Goal: Task Accomplishment & Management: Use online tool/utility

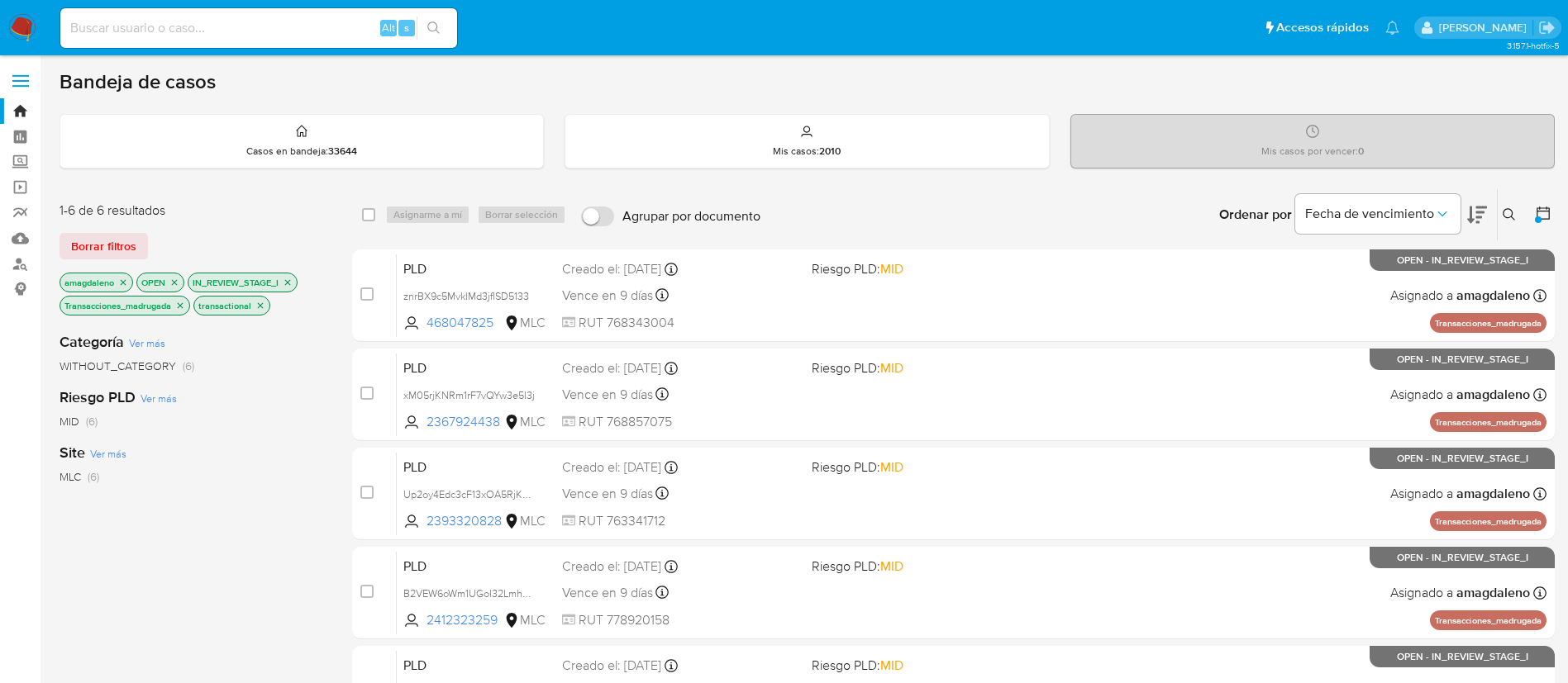
scroll to position [60, 0]
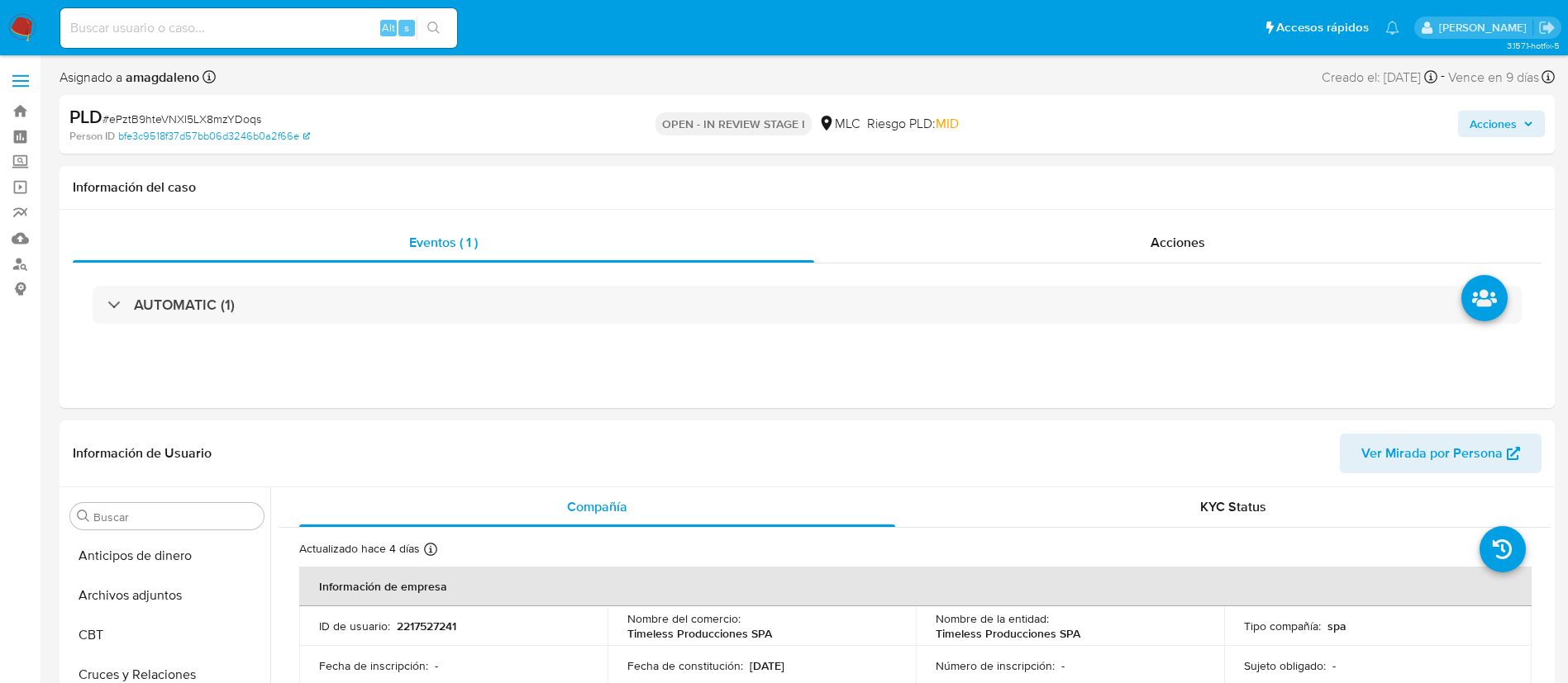
select select "10"
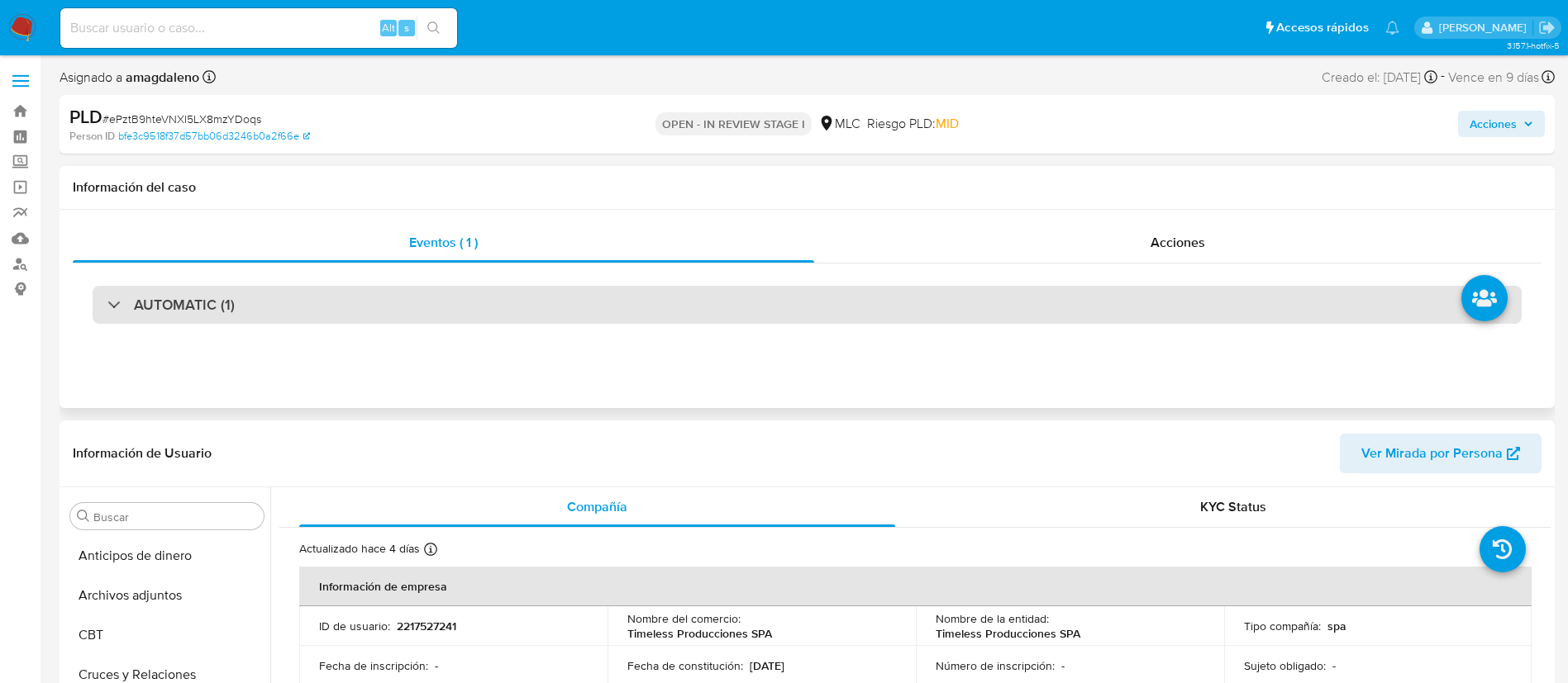
scroll to position [1074, 0]
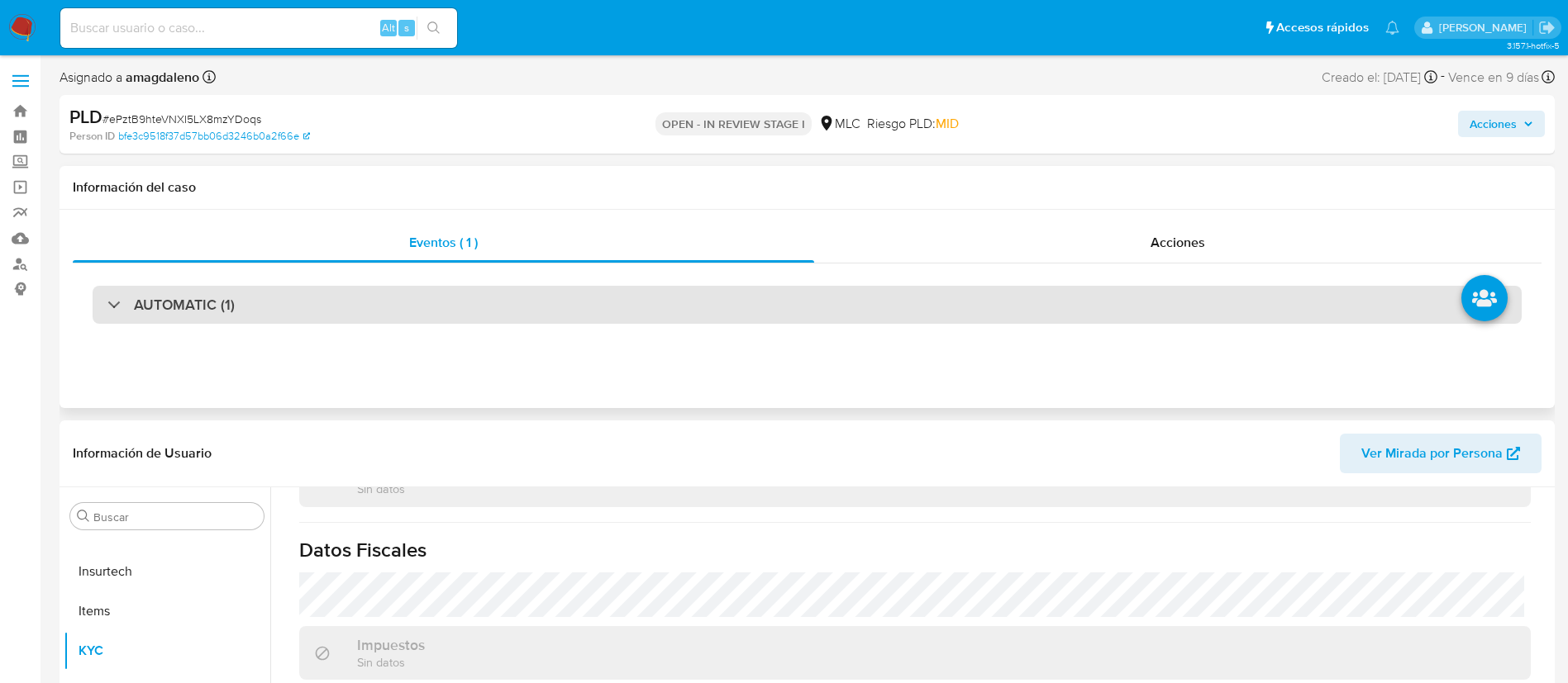
click at [719, 301] on div "AUTOMATIC (1)" at bounding box center [807, 304] width 1429 height 38
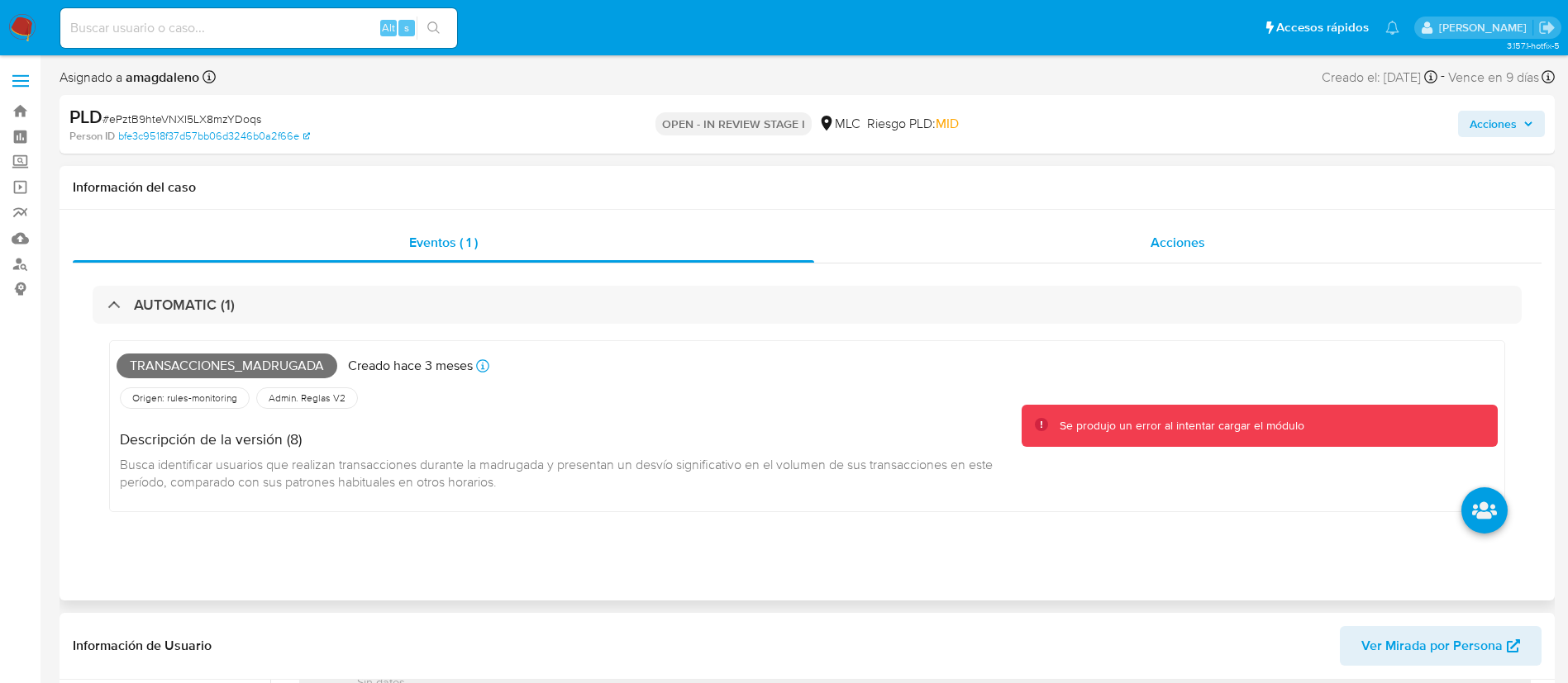
click at [956, 239] on div "Acciones" at bounding box center [1178, 242] width 728 height 39
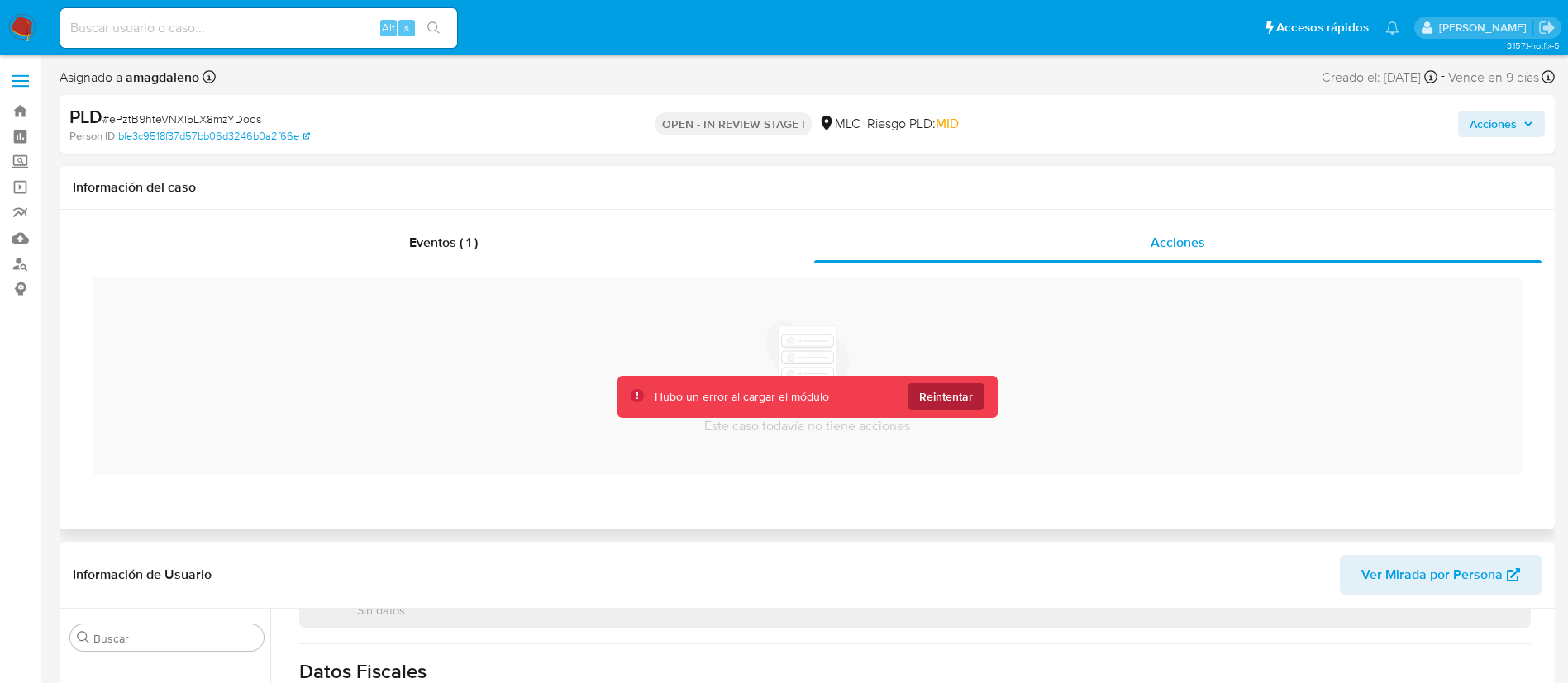
click at [949, 394] on span "Reintentar" at bounding box center [946, 397] width 53 height 27
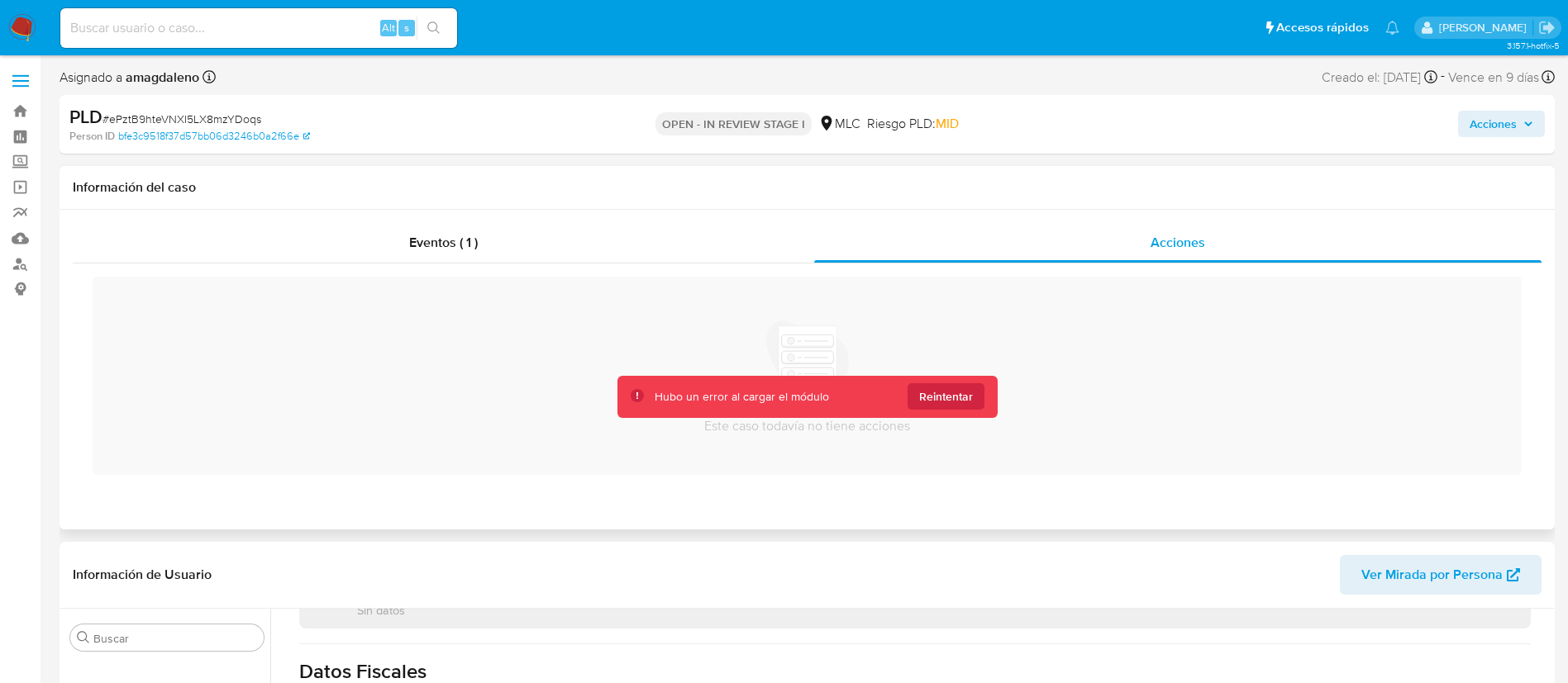
scroll to position [3, 0]
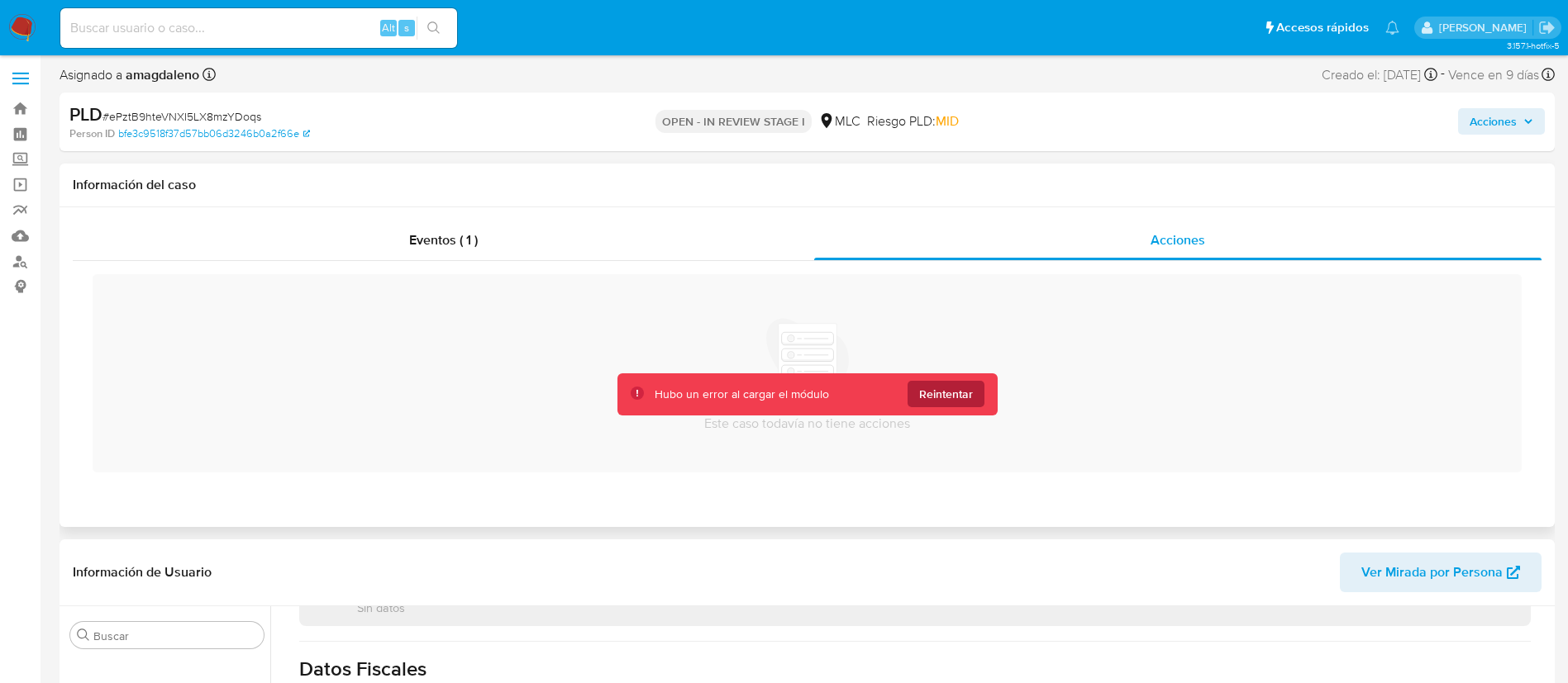
click at [945, 395] on span "Reintentar" at bounding box center [946, 394] width 53 height 27
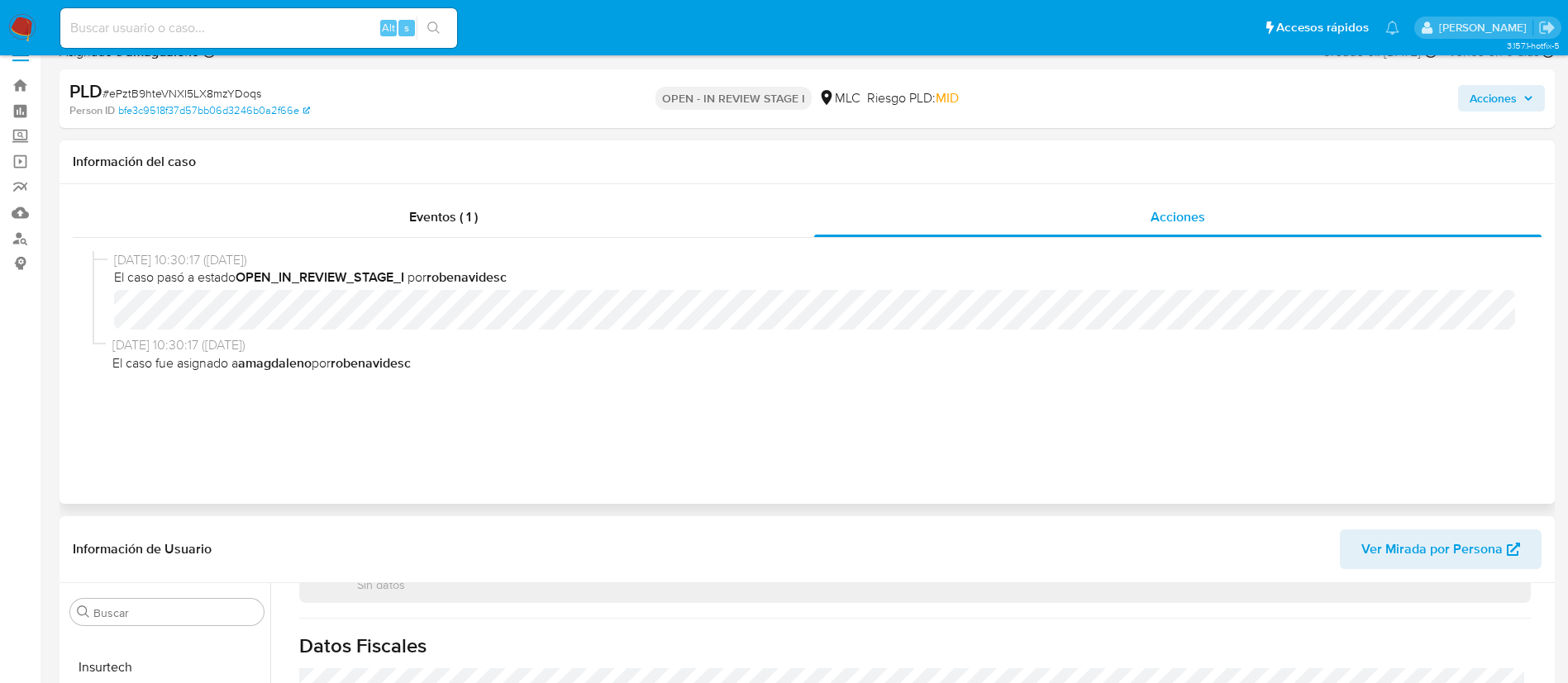
scroll to position [0, 0]
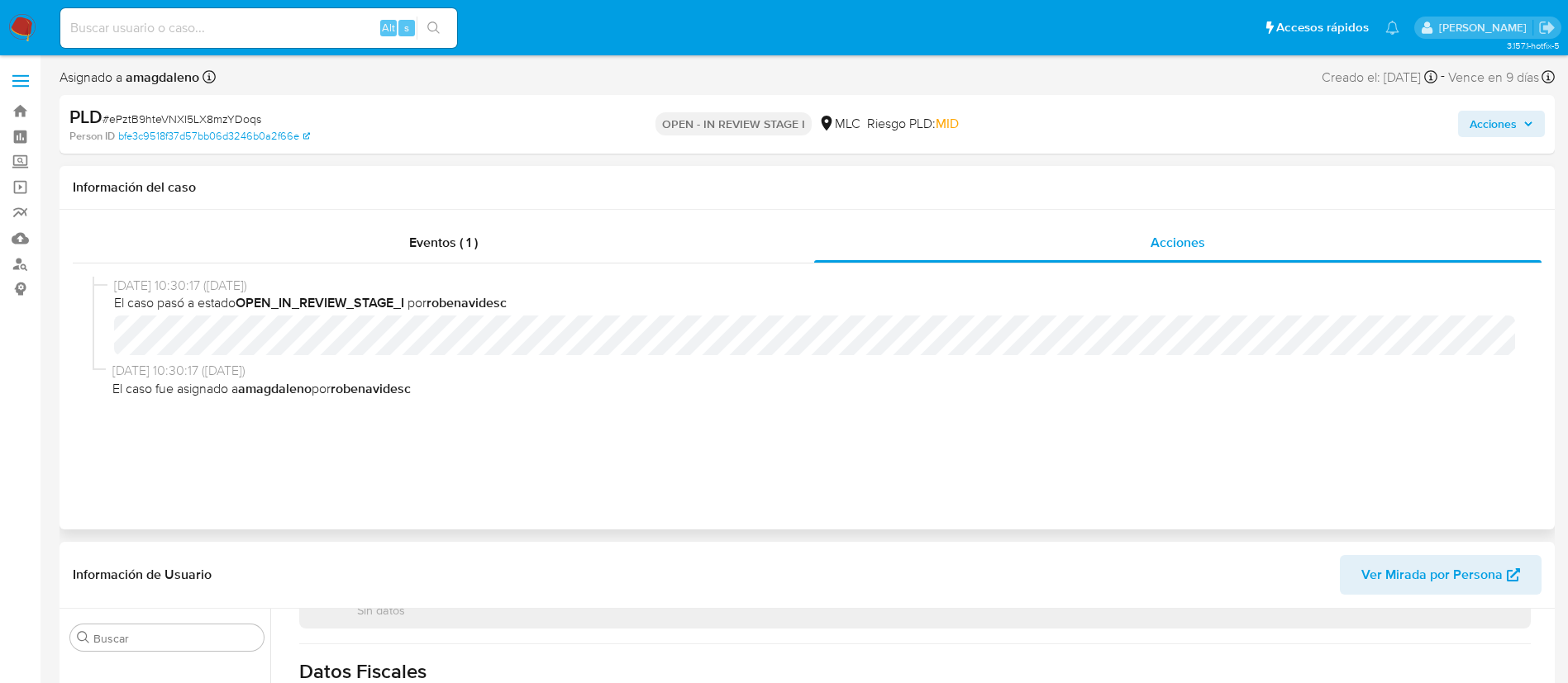
click at [581, 221] on div "Eventos ( 1 ) Acciones 04/08/2025 10:30:17 (hace un mes) El caso pasó a estado …" at bounding box center [807, 370] width 1495 height 319
click at [577, 251] on div "Eventos ( 1 )" at bounding box center [443, 242] width 741 height 39
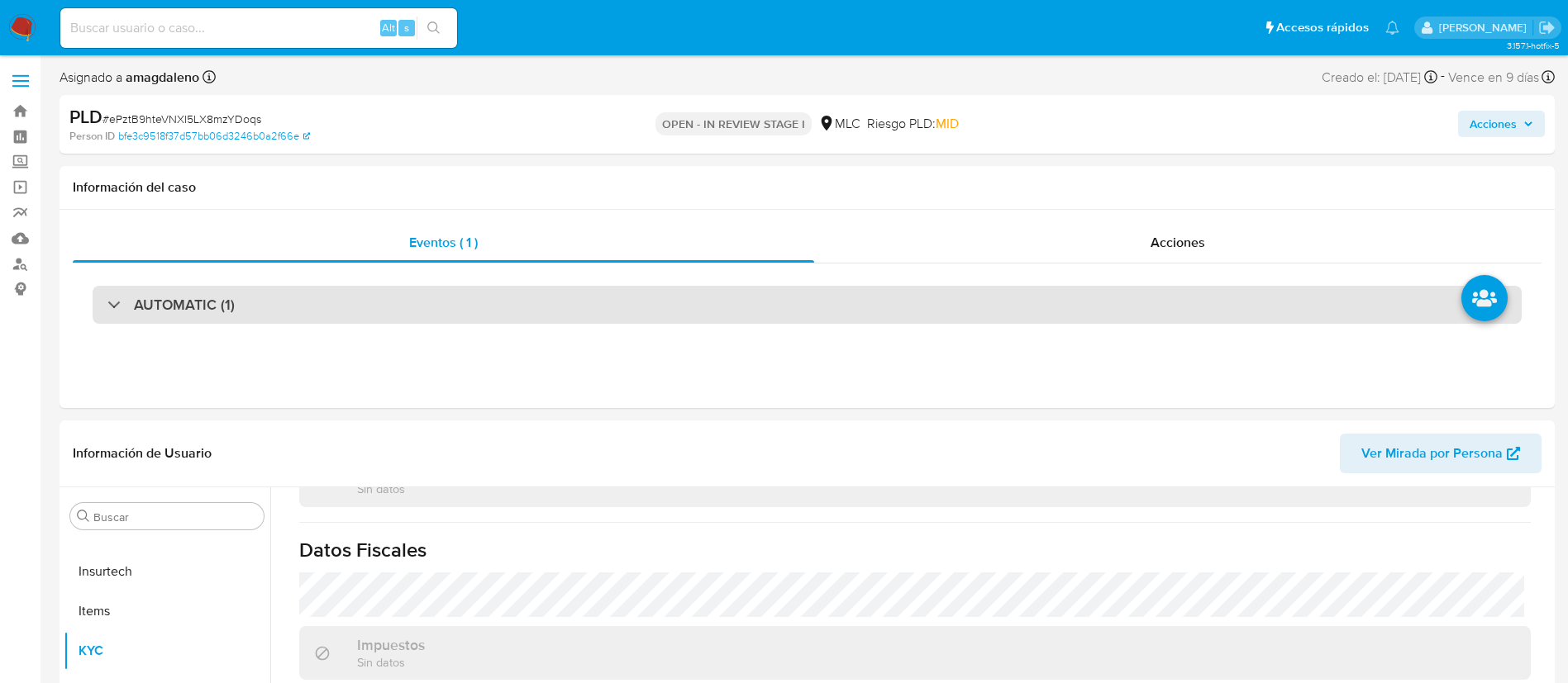
click at [912, 309] on div "AUTOMATIC (1)" at bounding box center [807, 304] width 1429 height 38
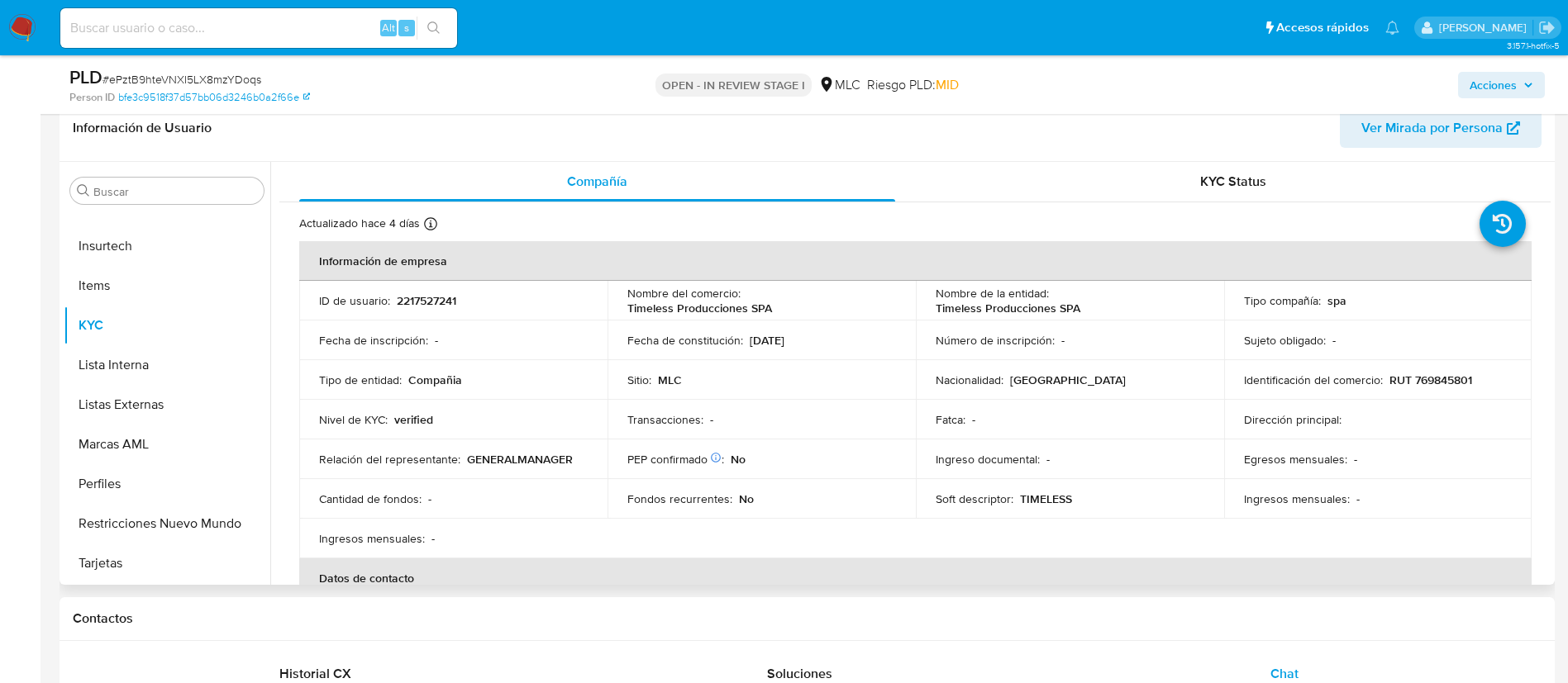
click at [1450, 377] on p "RUT 769845801" at bounding box center [1431, 380] width 83 height 15
copy p "769845801"
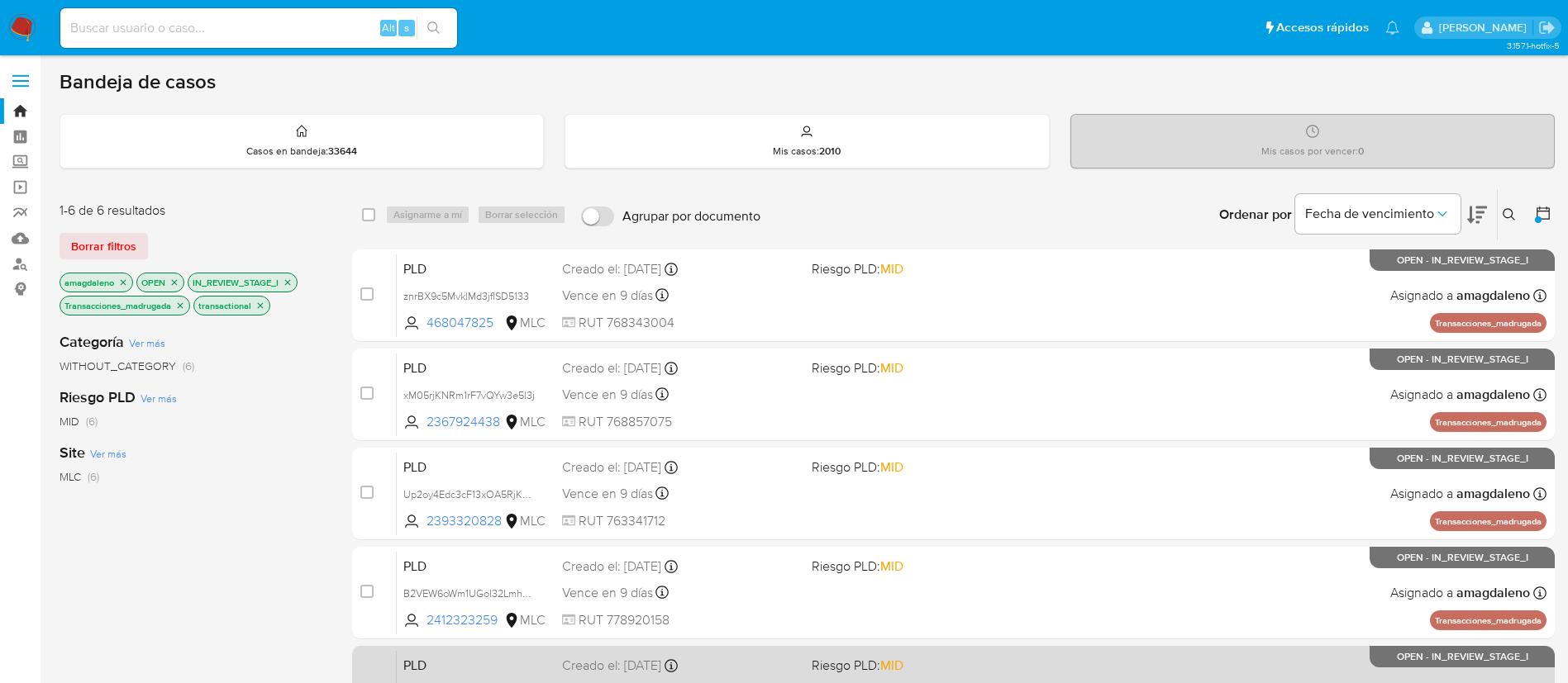
scroll to position [60, 0]
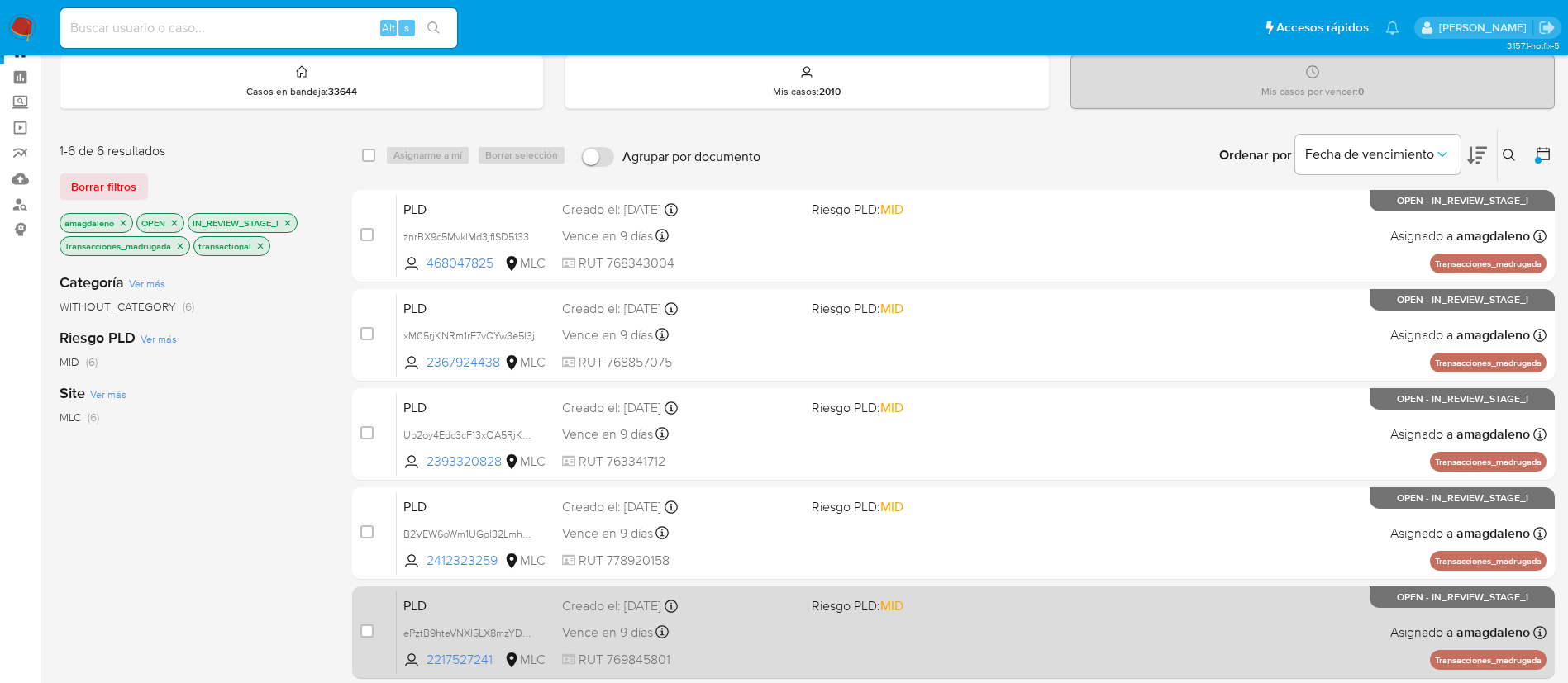
click at [799, 632] on div "PLD ePztB9hteVNXI5LX8mzYDoqs 2217527241 MLC Riesgo PLD: MID Creado el: 12/06/20…" at bounding box center [972, 632] width 1150 height 84
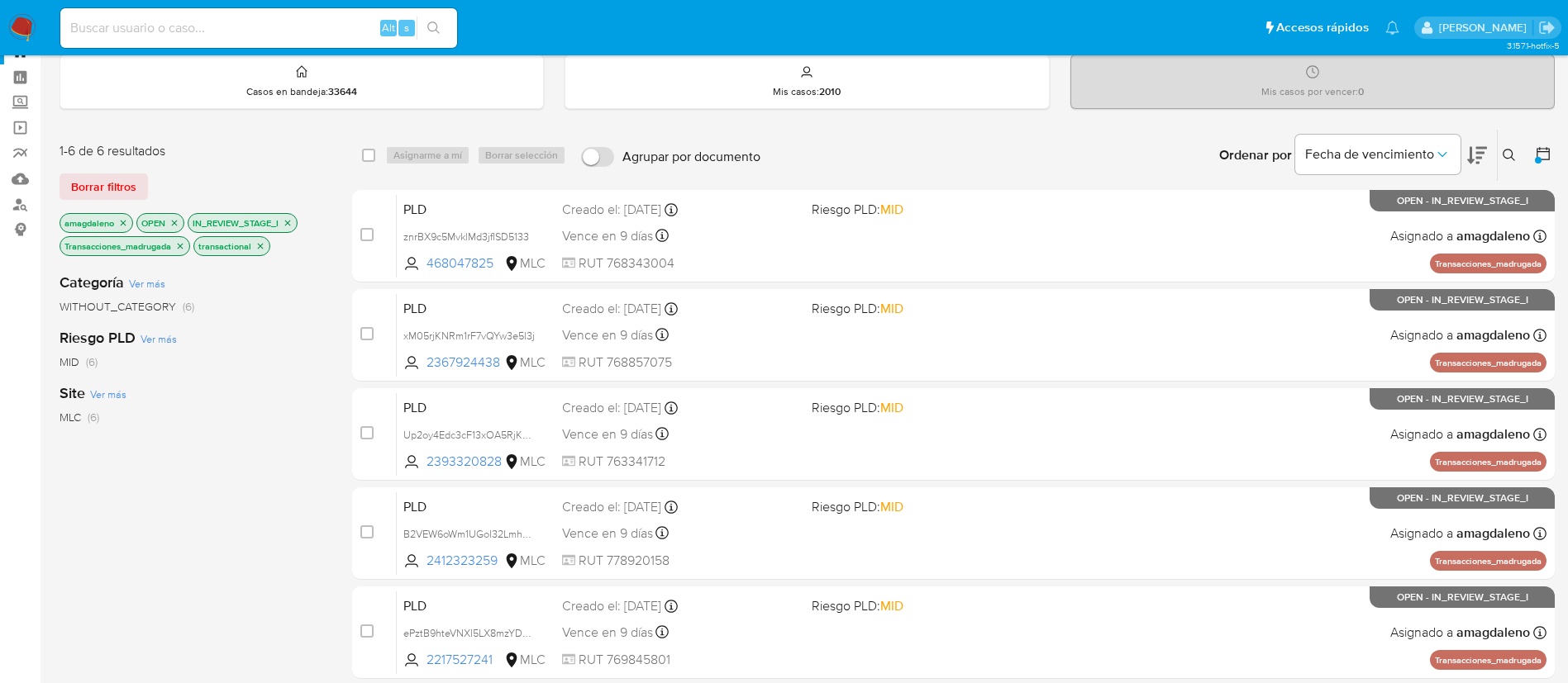
scroll to position [0, 0]
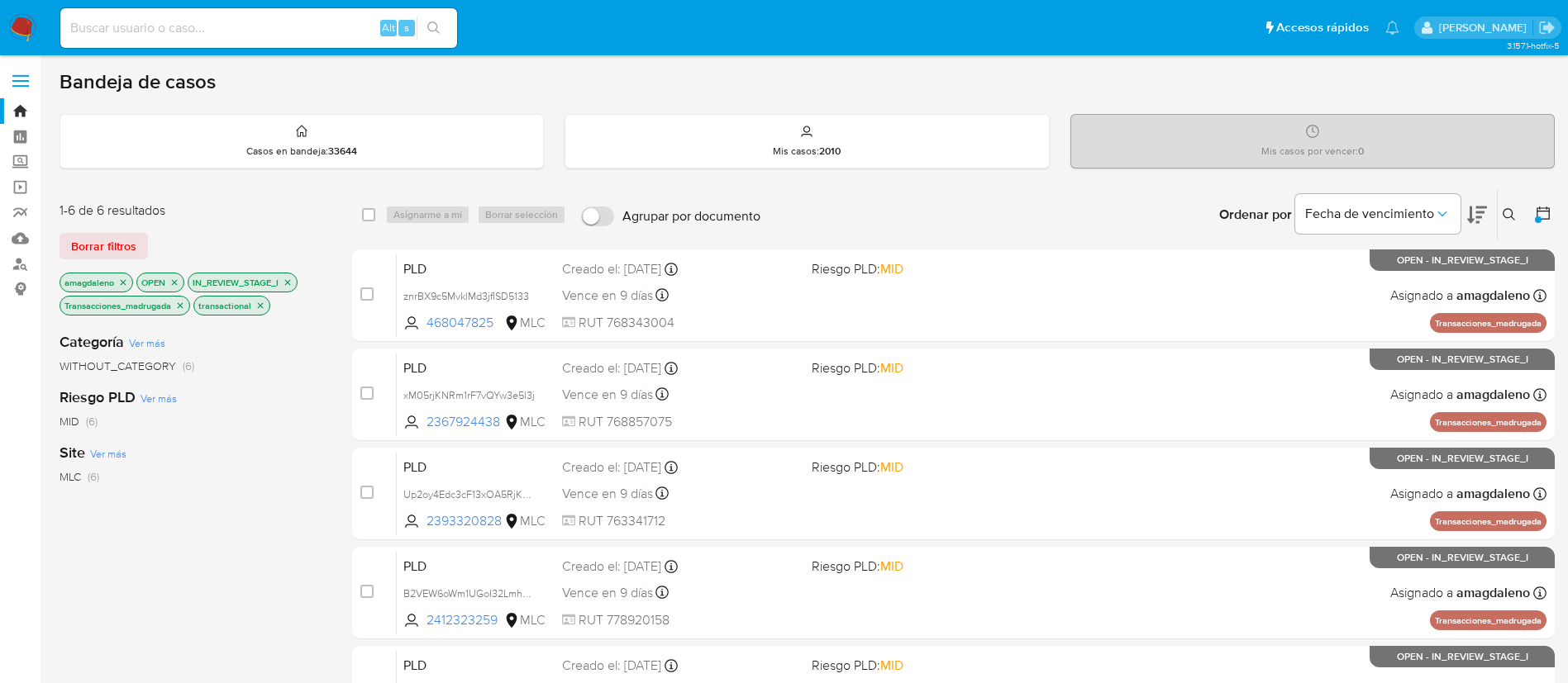
drag, startPoint x: 417, startPoint y: 409, endPoint x: 120, endPoint y: -81, distance: 573.0
click at [120, 0] on html "Pausado Ver notificaciones Alt s Accesos rápidos Presiona las siguientes teclas…" at bounding box center [784, 485] width 1568 height 969
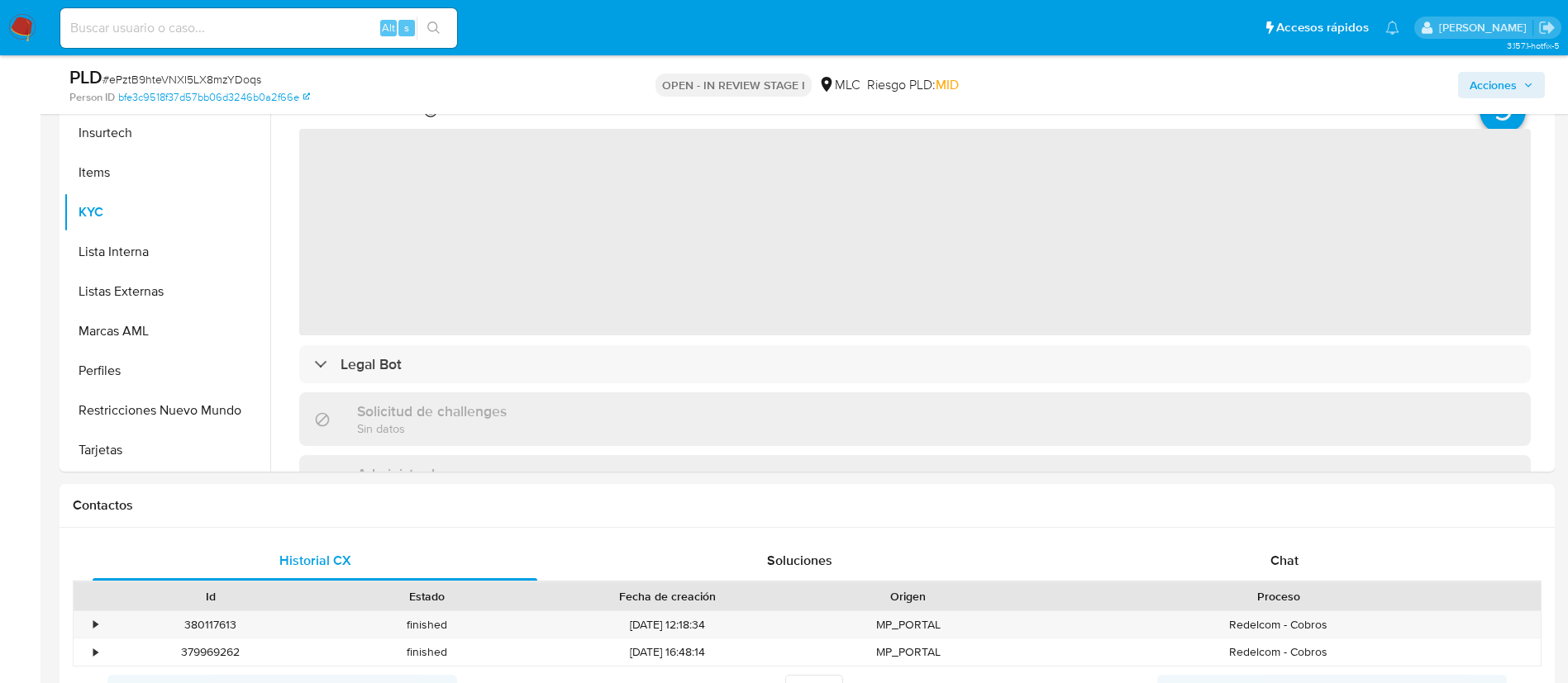
scroll to position [384, 0]
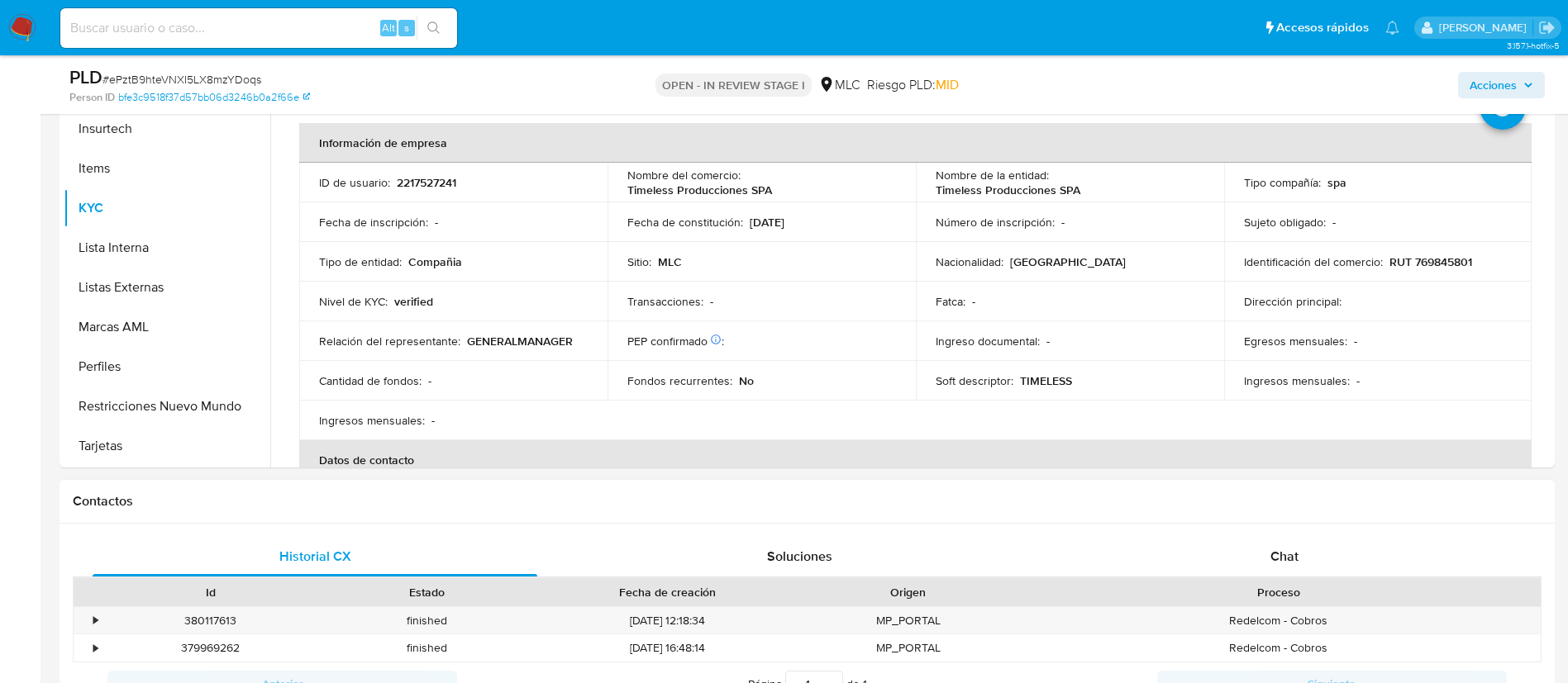
select select "10"
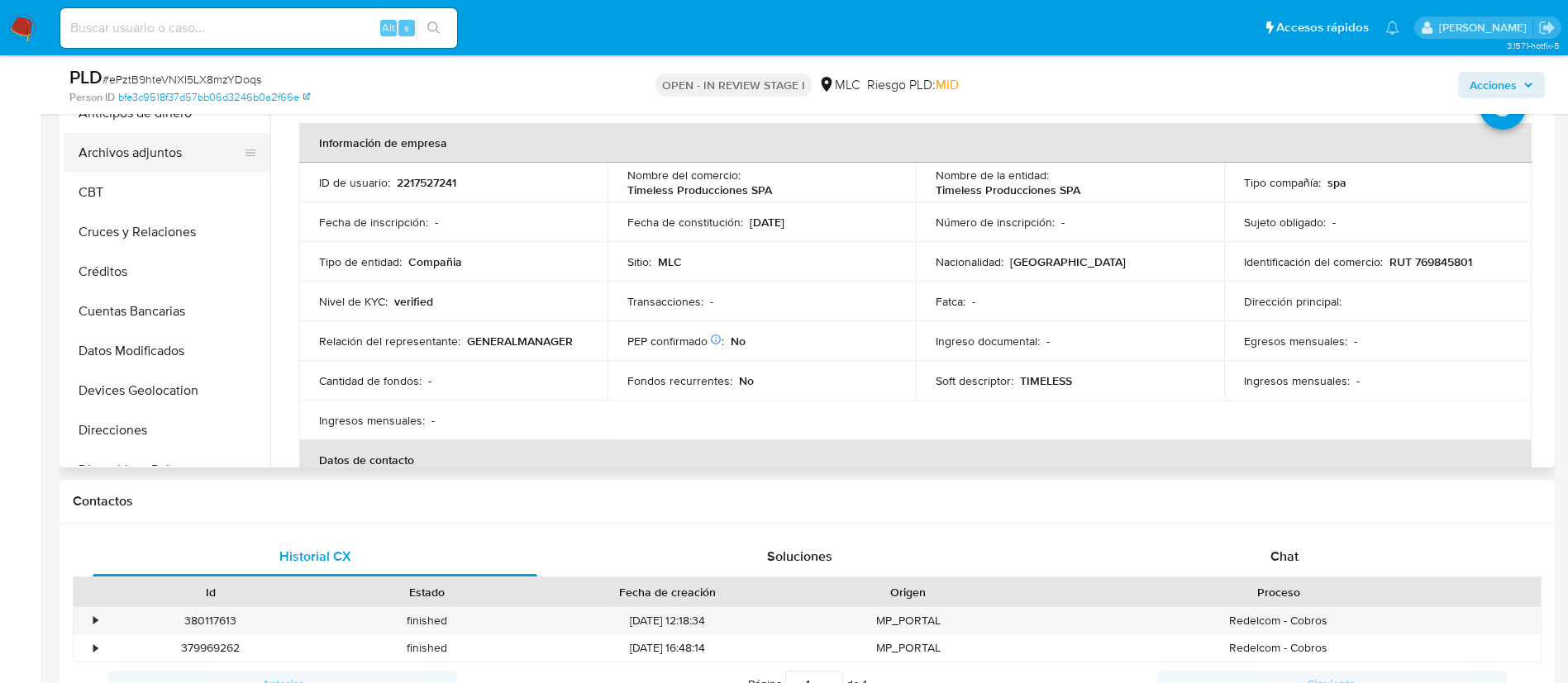
click at [184, 161] on button "Archivos adjuntos" at bounding box center [160, 152] width 194 height 39
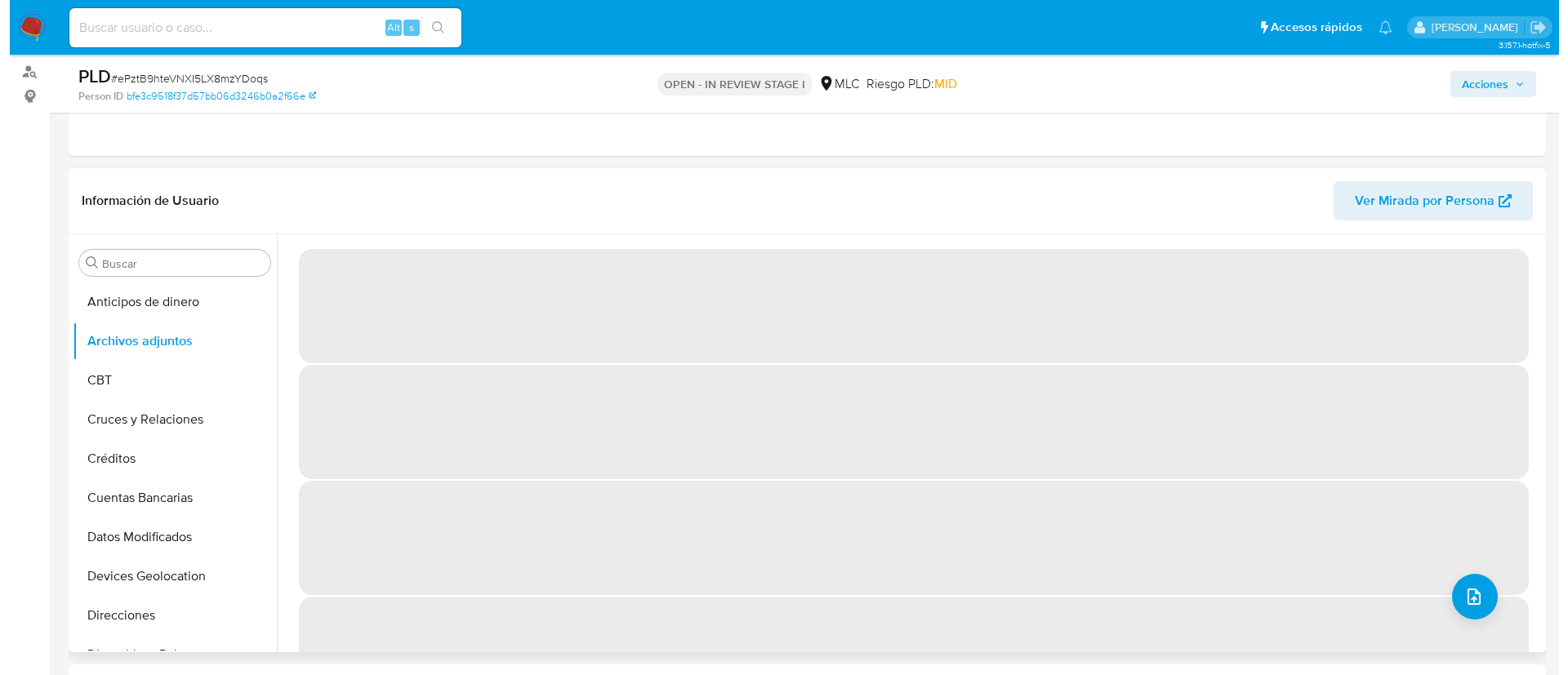
scroll to position [201, 0]
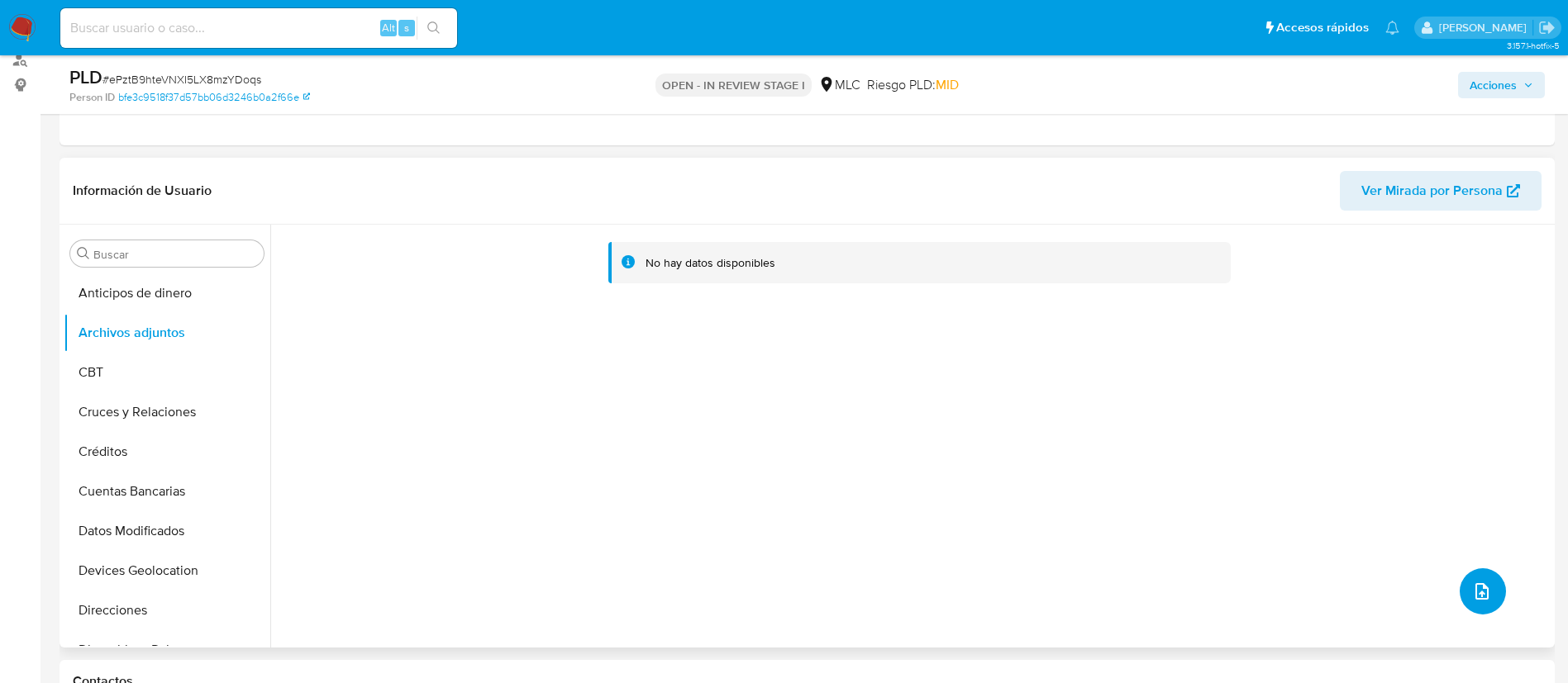
click at [1481, 589] on icon "upload-file" at bounding box center [1482, 591] width 13 height 17
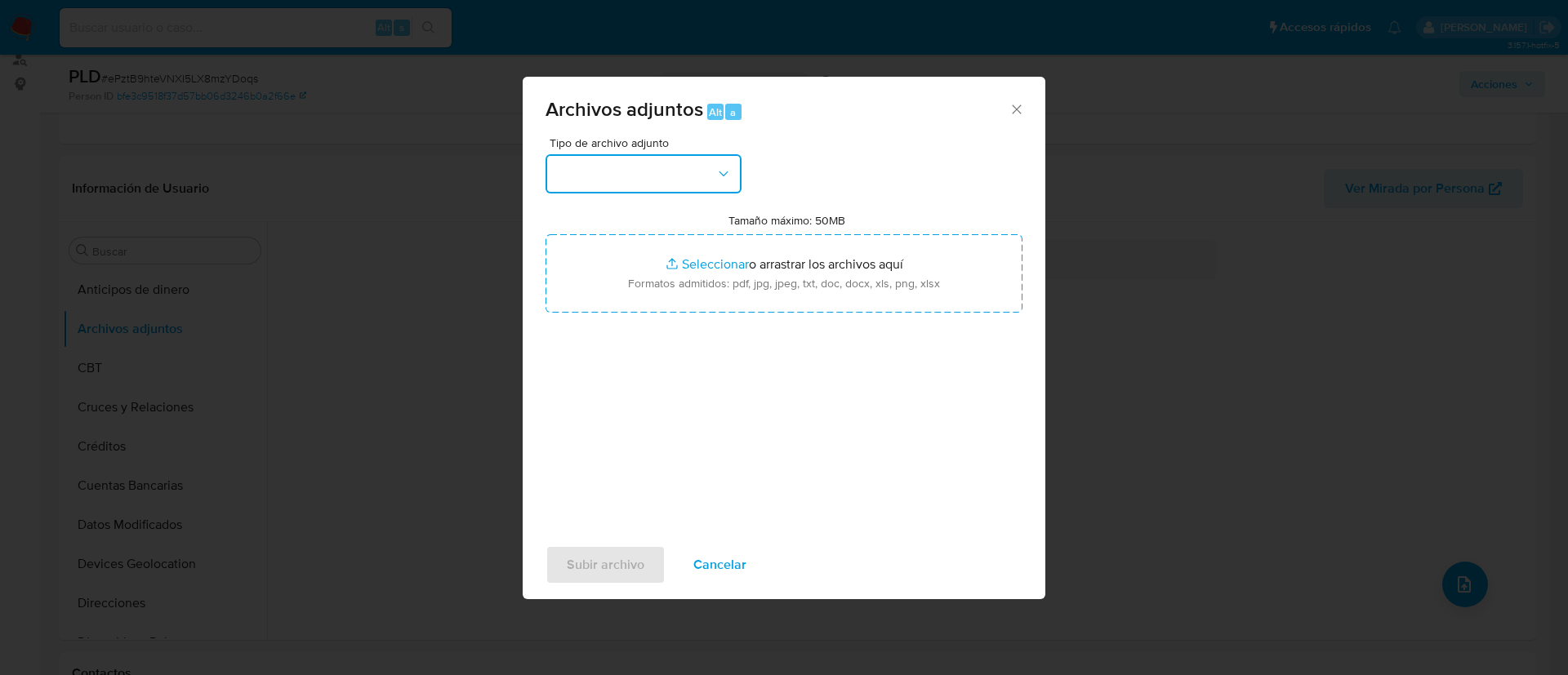
click at [601, 174] on button "button" at bounding box center [643, 173] width 196 height 39
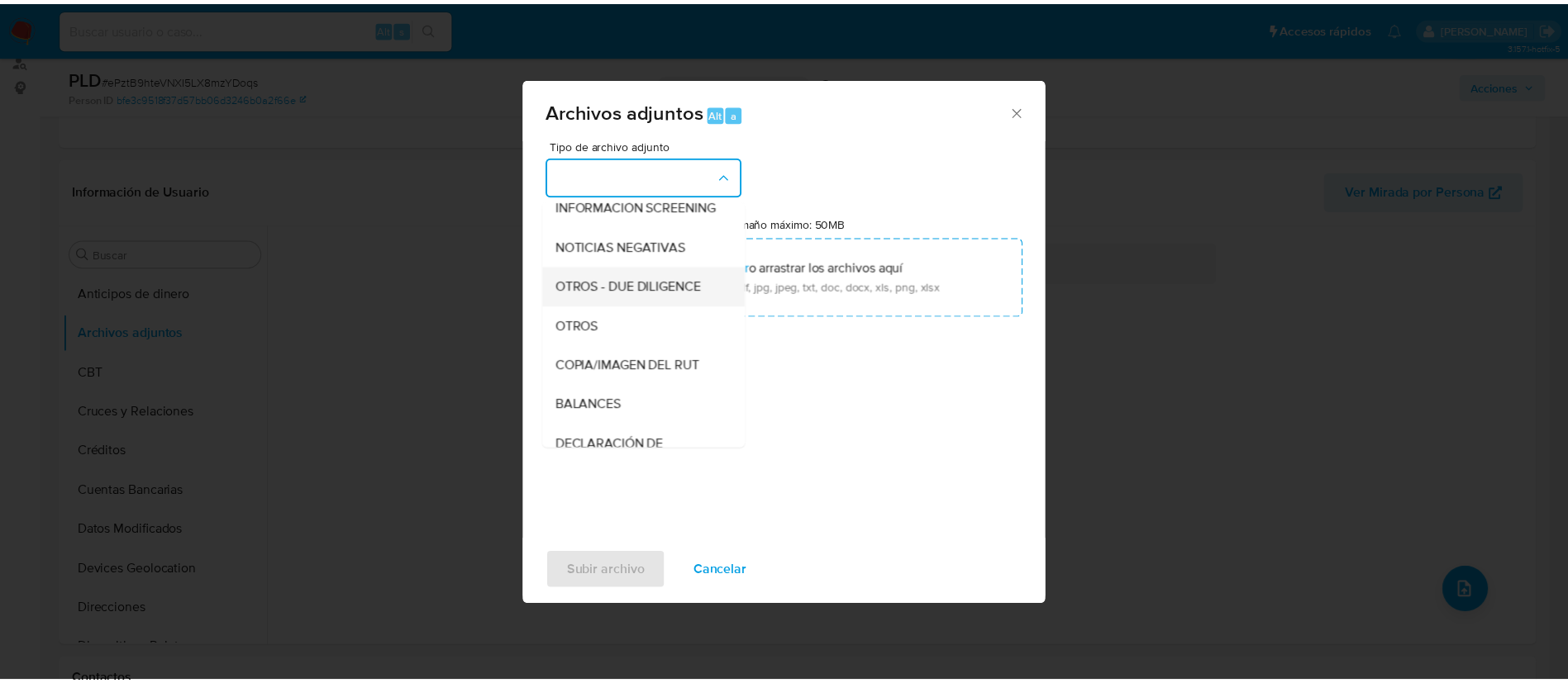
scroll to position [177, 0]
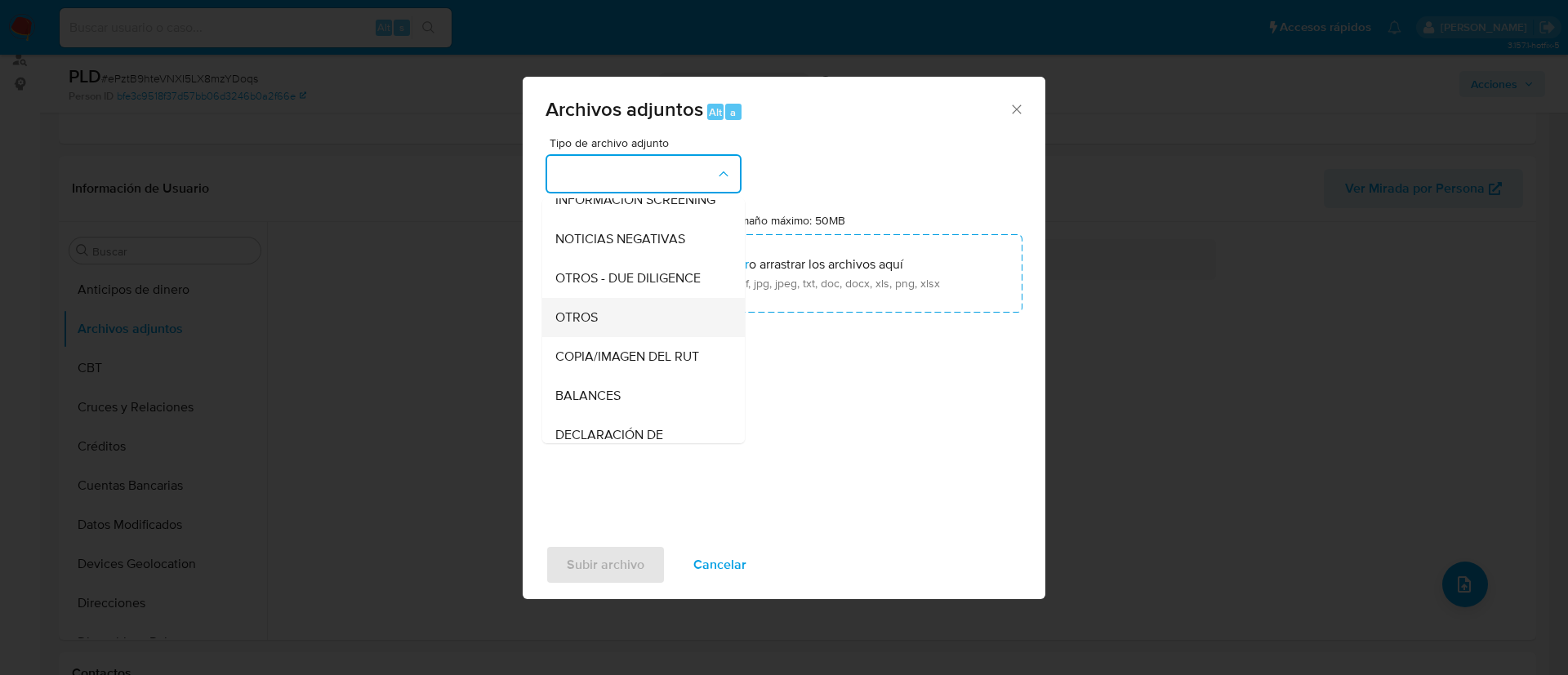
click at [643, 338] on div "OTROS" at bounding box center [639, 317] width 167 height 39
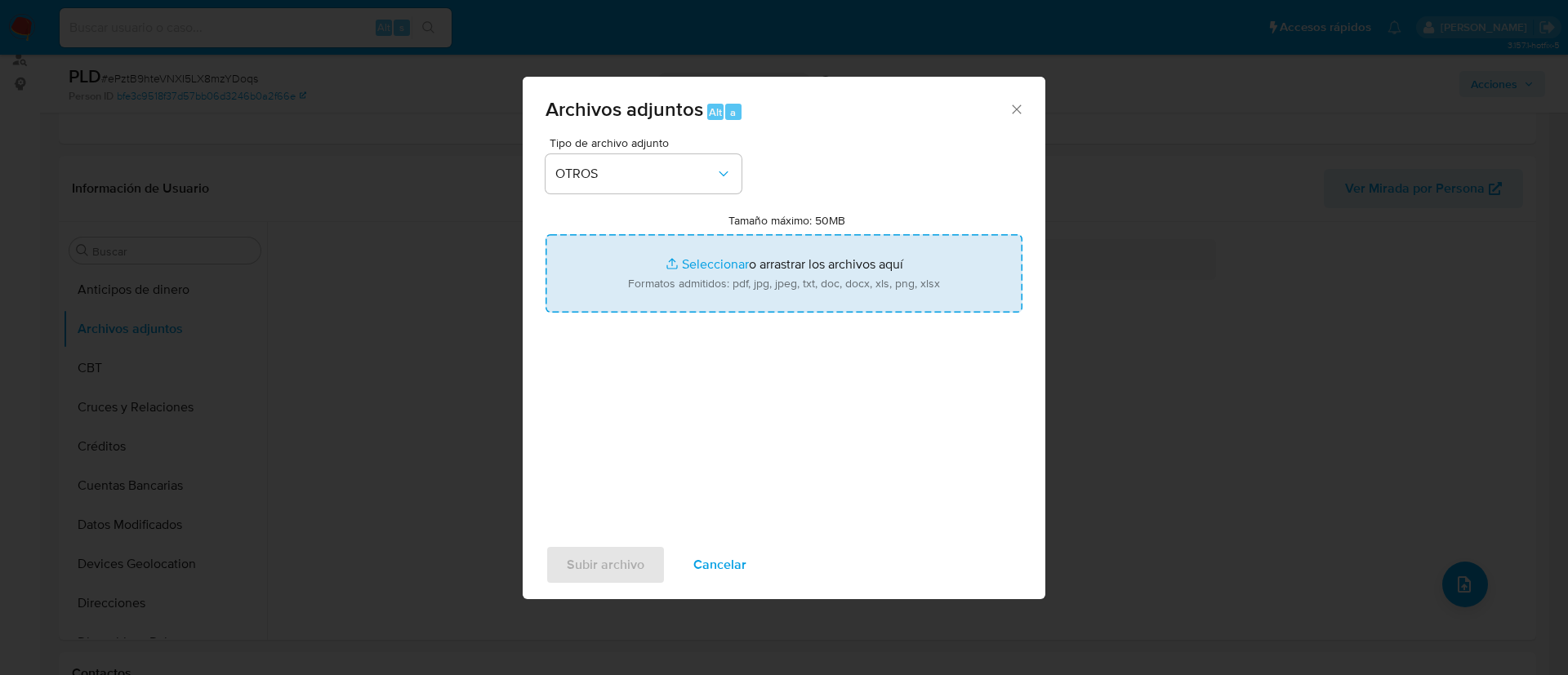
click at [724, 263] on input "Tamaño máximo: 50MB Seleccionar archivos" at bounding box center [784, 273] width 477 height 78
type input "C:\fakepath\2217527241 - 29_08_2025.xlsx"
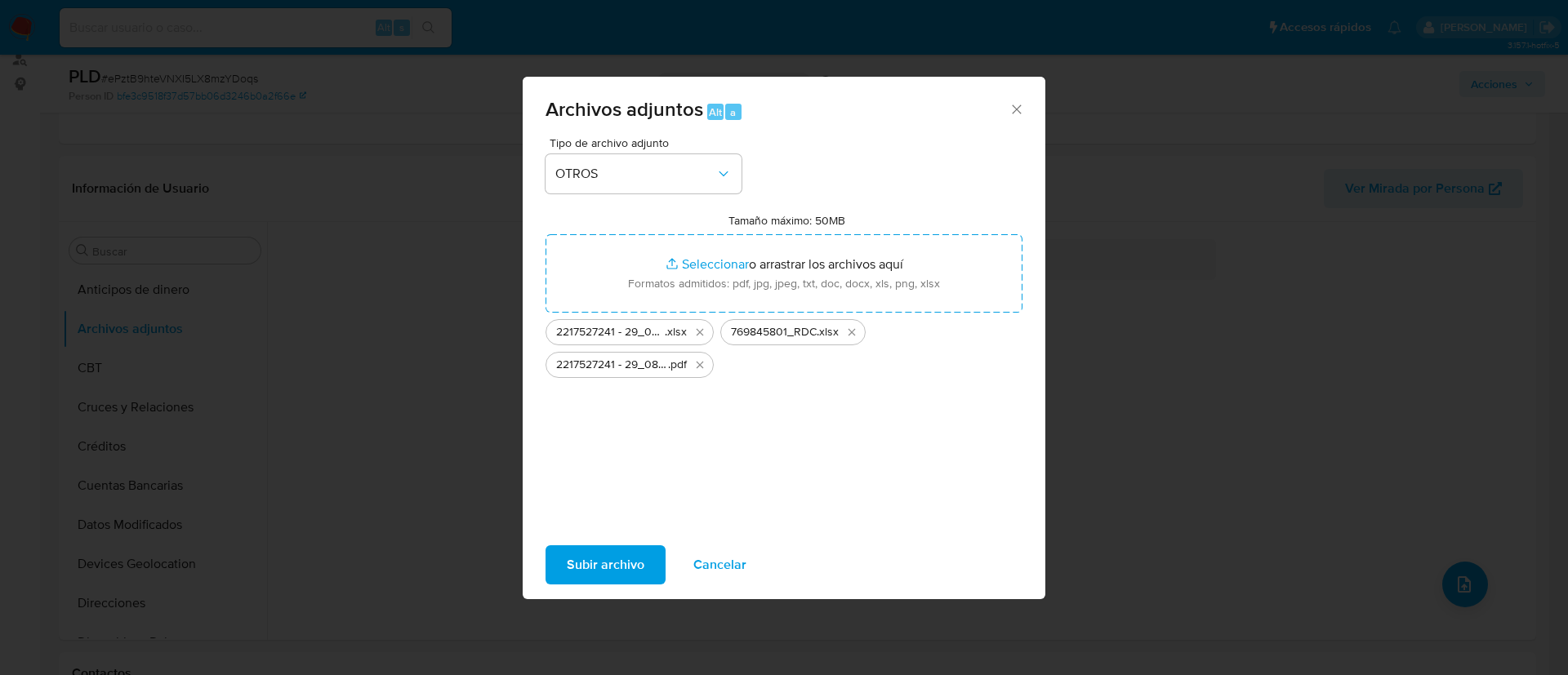
click at [619, 565] on span "Subir archivo" at bounding box center [605, 565] width 77 height 36
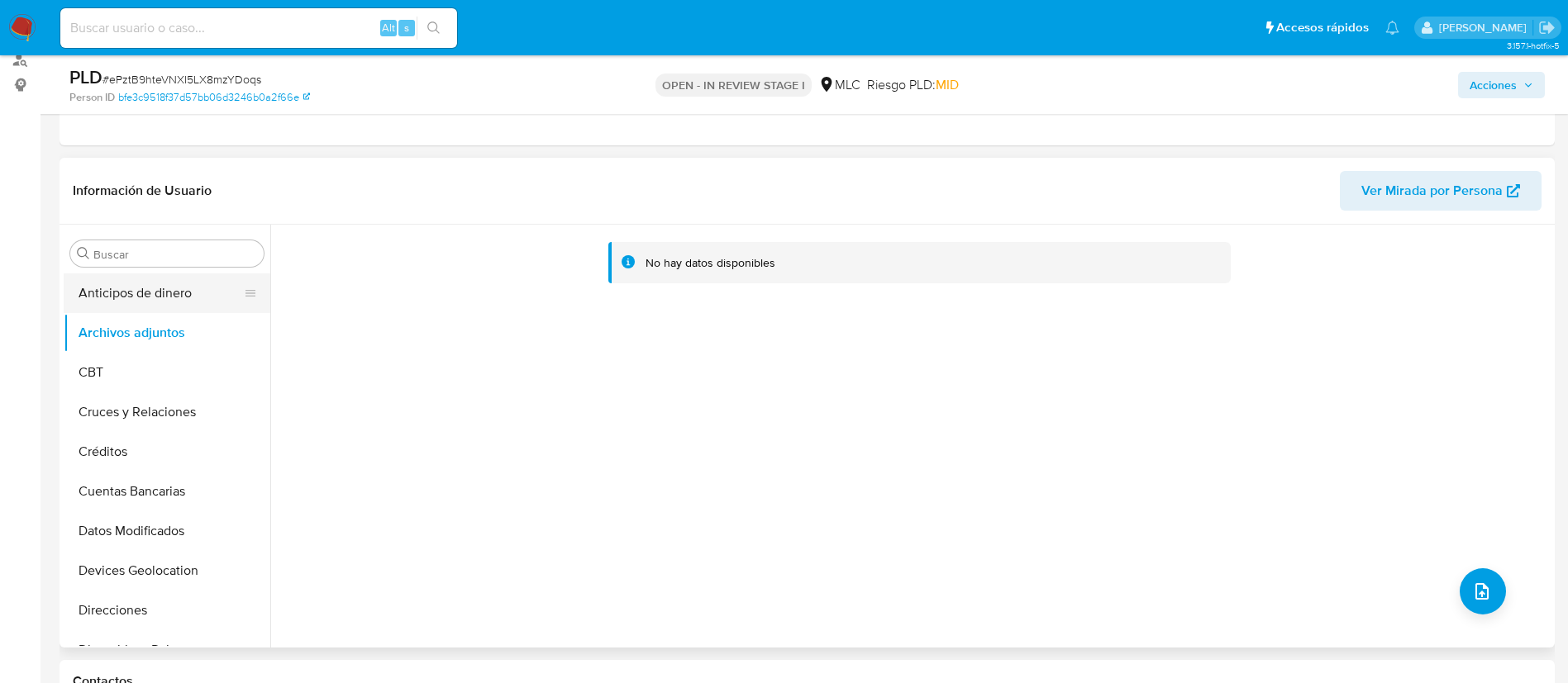
click at [114, 285] on button "Anticipos de dinero" at bounding box center [160, 293] width 194 height 39
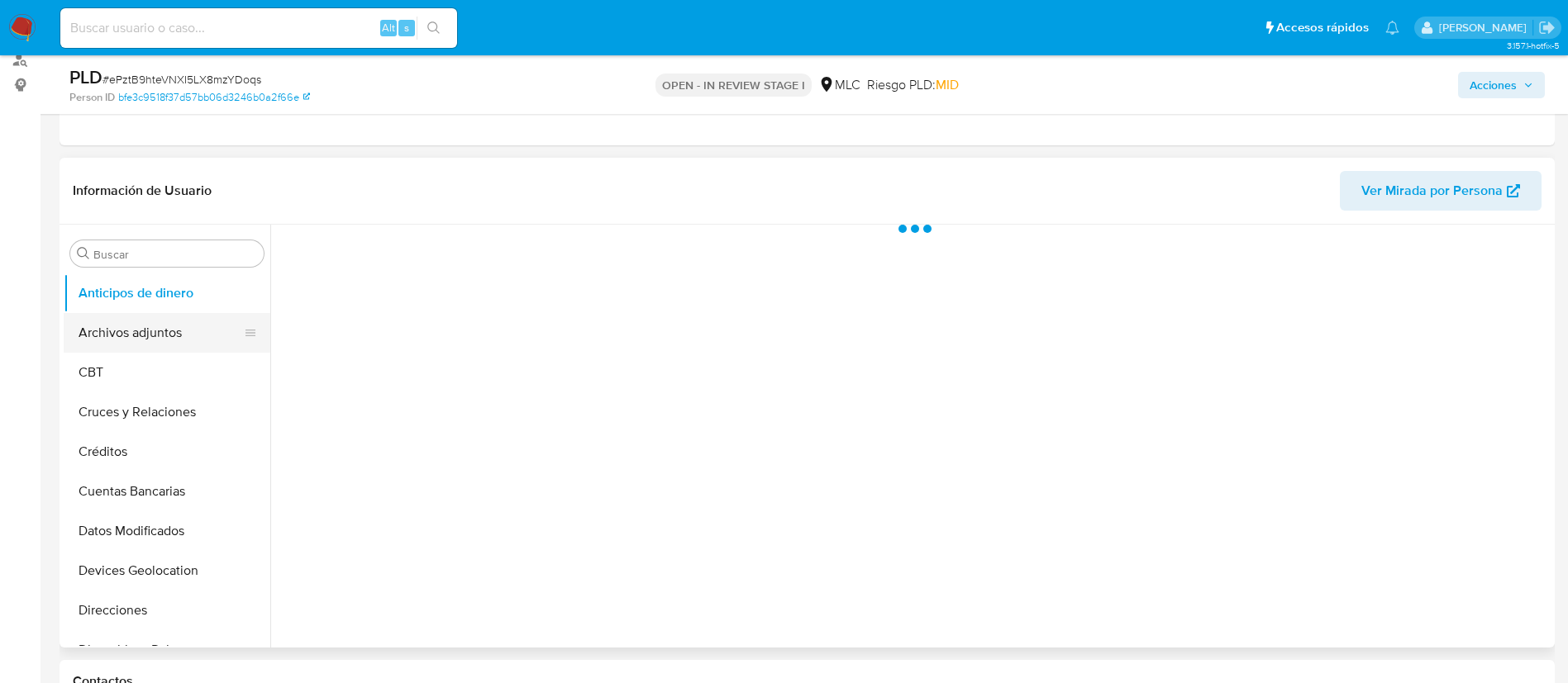
click at [139, 333] on button "Archivos adjuntos" at bounding box center [160, 332] width 194 height 39
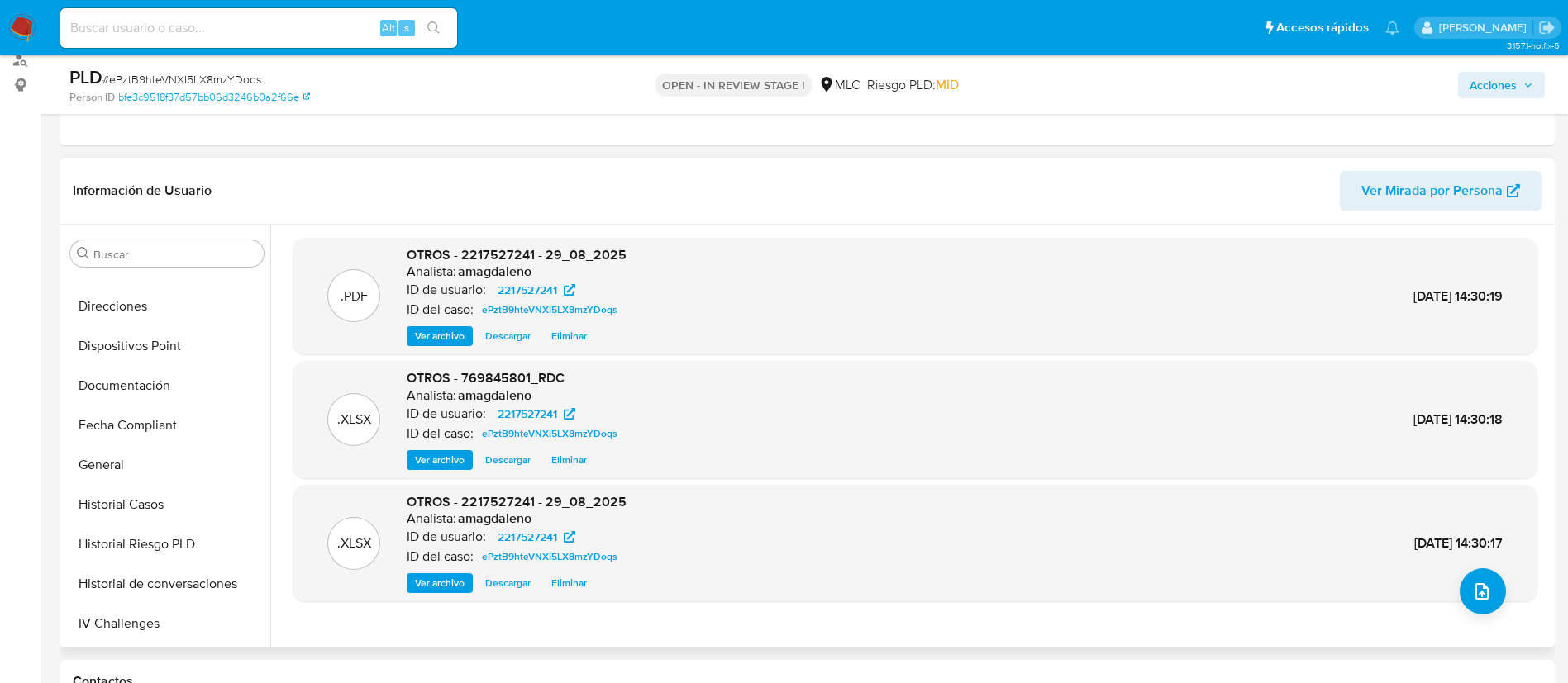
scroll to position [316, 0]
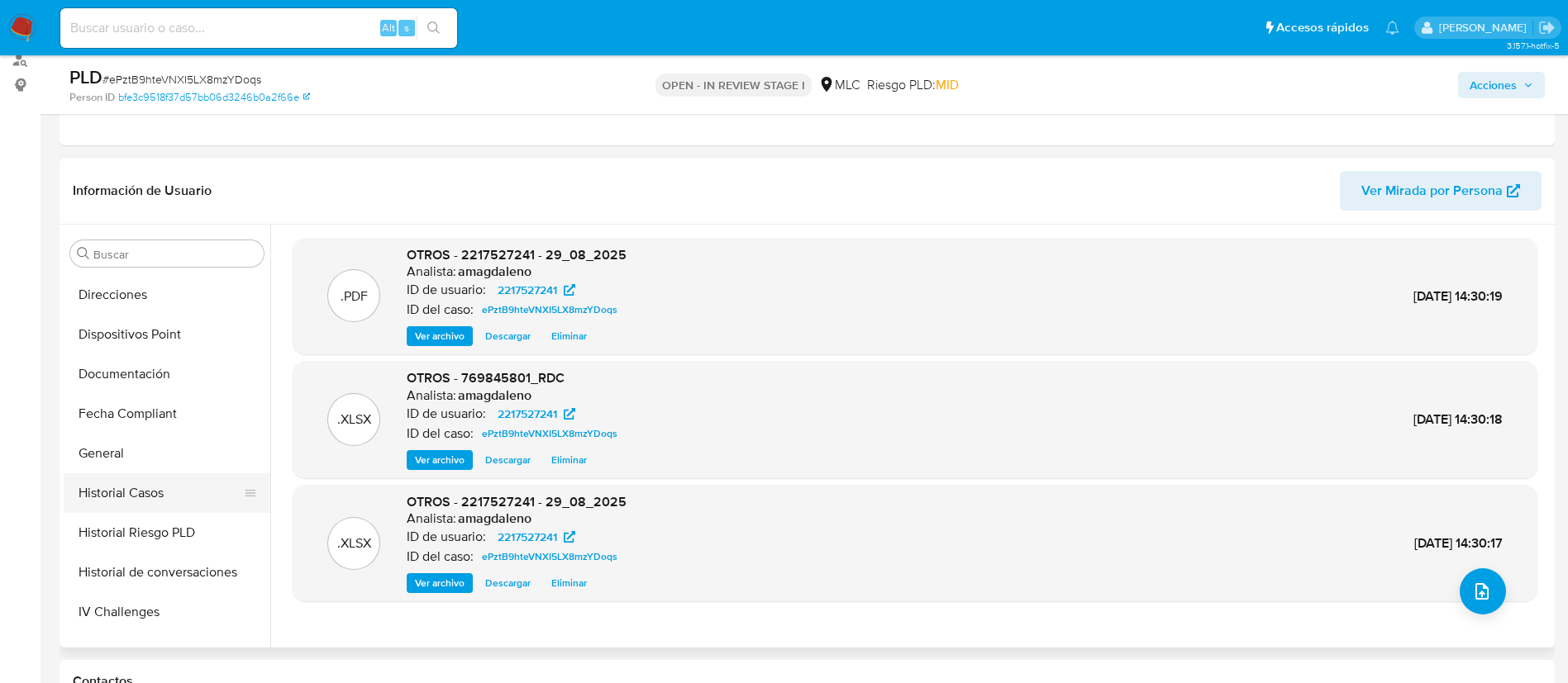
click at [150, 499] on button "Historial Casos" at bounding box center [160, 493] width 194 height 39
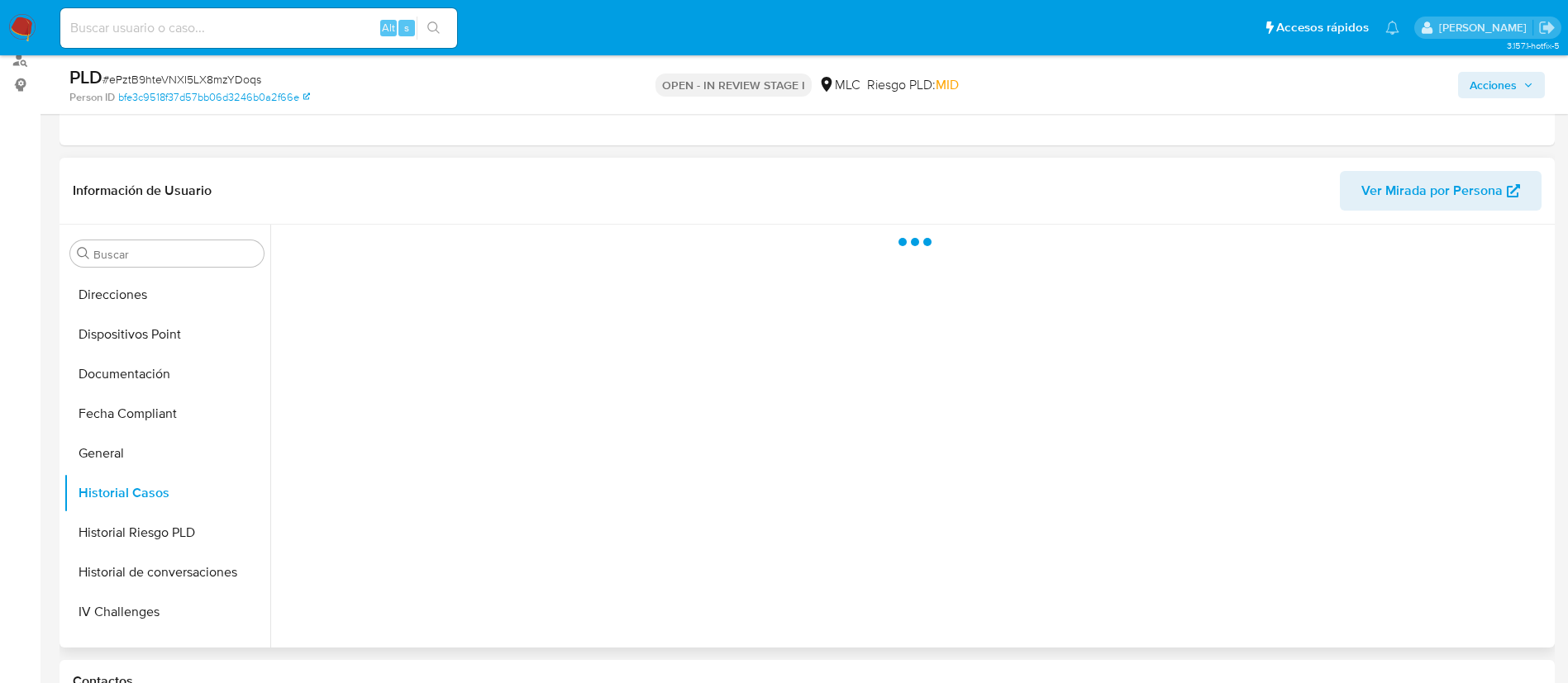
click at [791, 304] on div at bounding box center [910, 436] width 1280 height 423
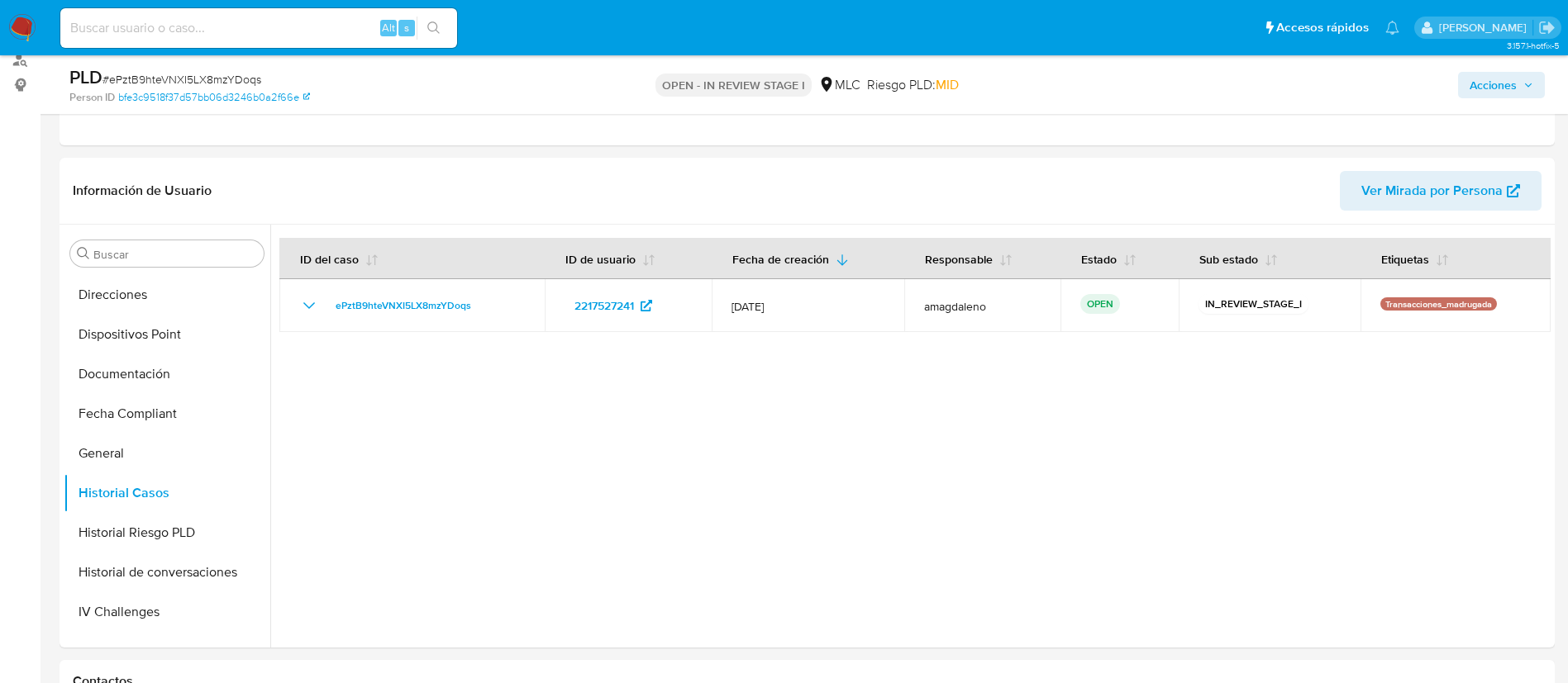
click at [1493, 104] on div "PLD # ePztB9hteVNXI5LX8mzYDoqs Person ID bfe3c9518f37d57bb06d3246b0a2f66e OPEN …" at bounding box center [807, 84] width 1495 height 59
click at [1470, 74] on span "Acciones" at bounding box center [1493, 84] width 47 height 27
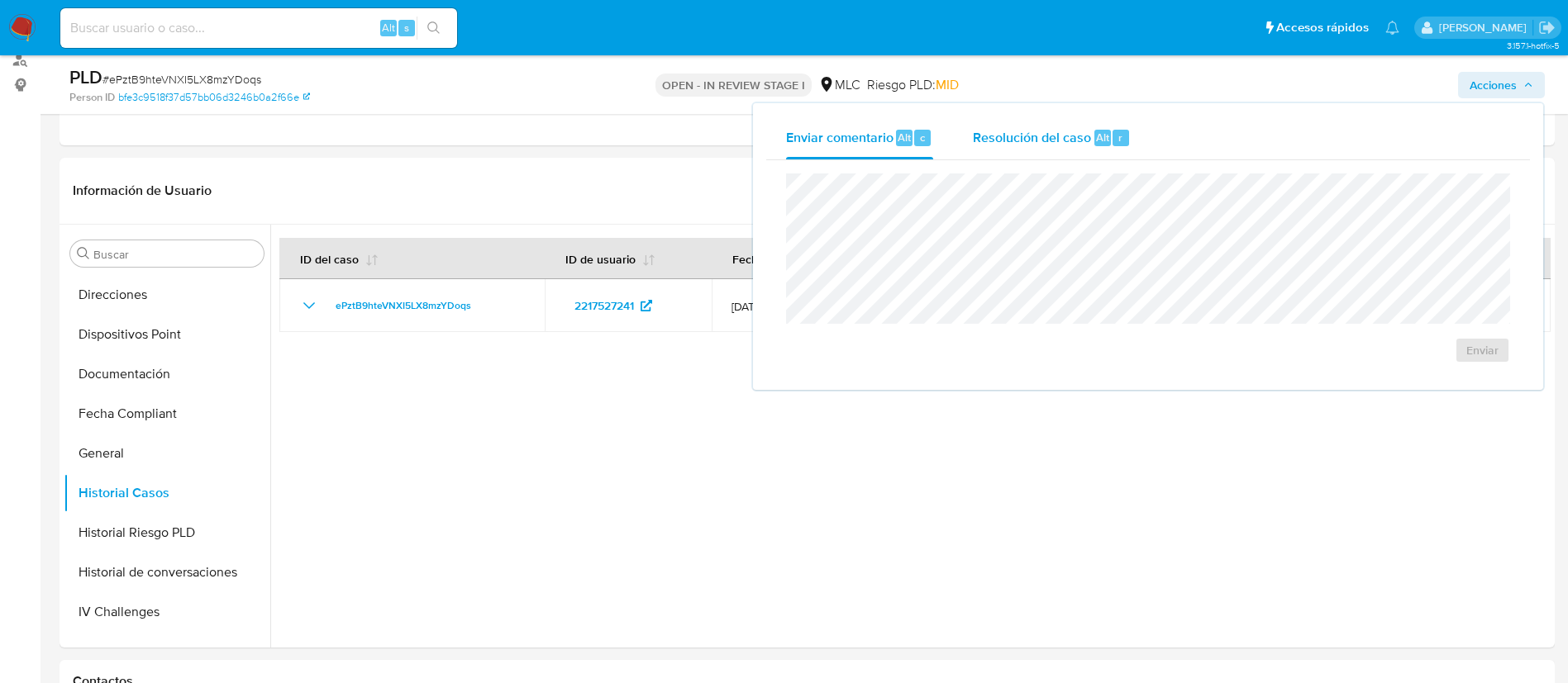
click at [1021, 144] on span "Resolución del caso" at bounding box center [1032, 137] width 118 height 19
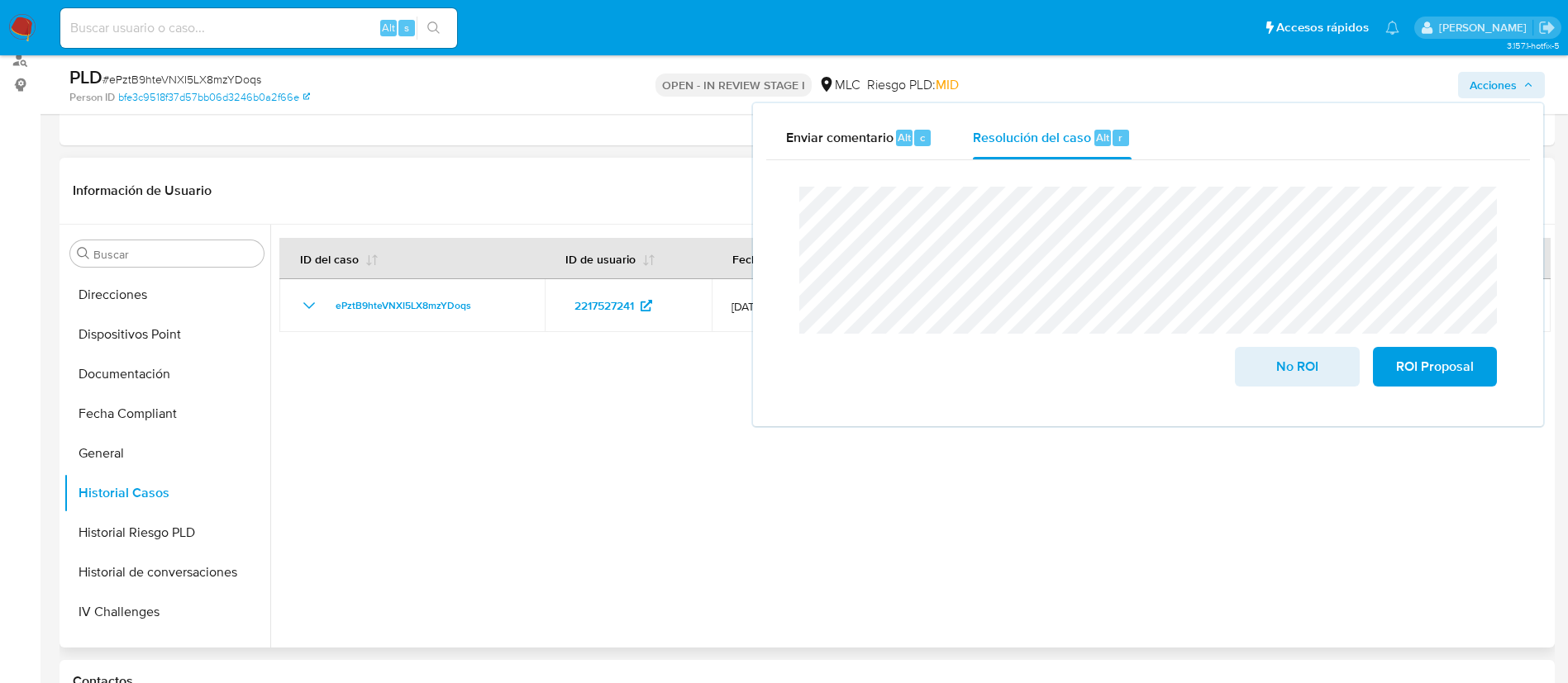
scroll to position [0, 0]
click at [195, 320] on button "Archivos adjuntos" at bounding box center [160, 332] width 194 height 39
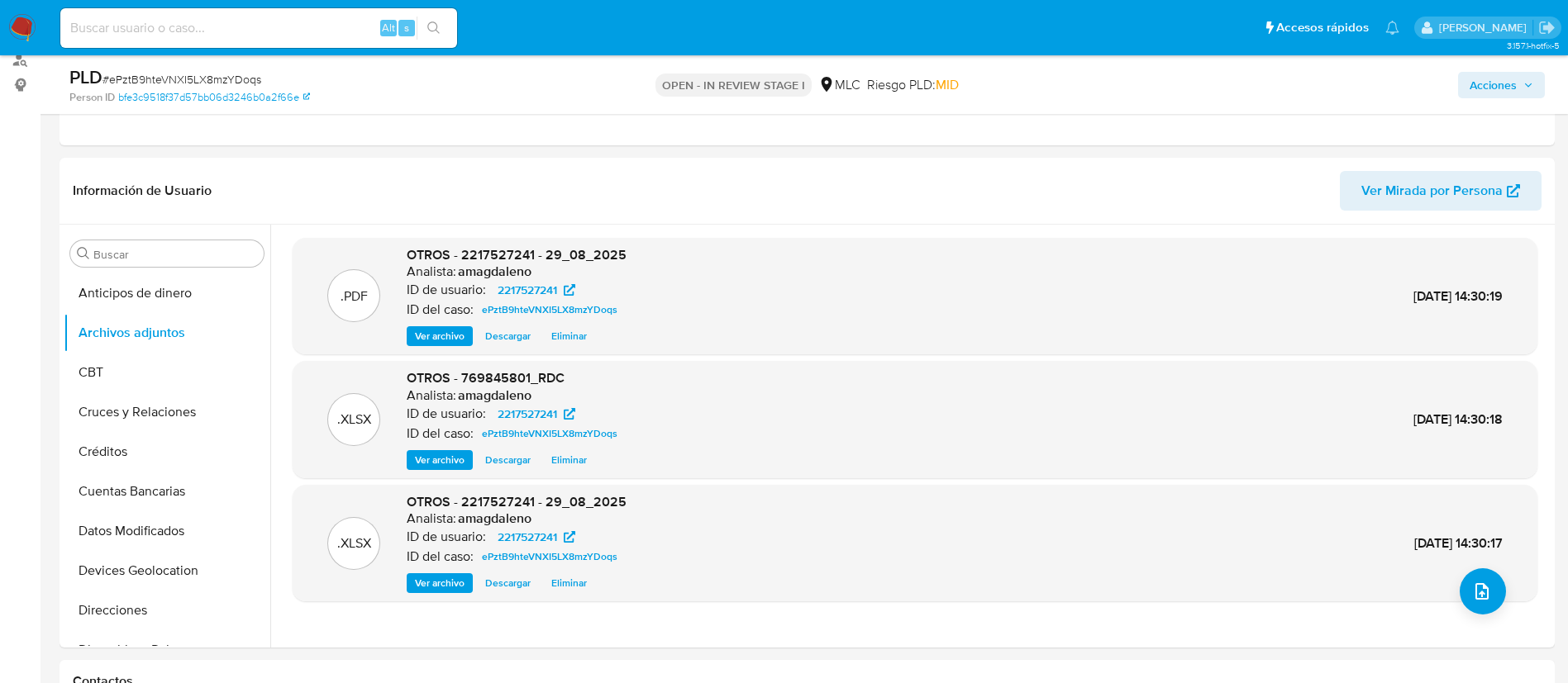
click at [1489, 84] on span "Acciones" at bounding box center [1493, 84] width 47 height 27
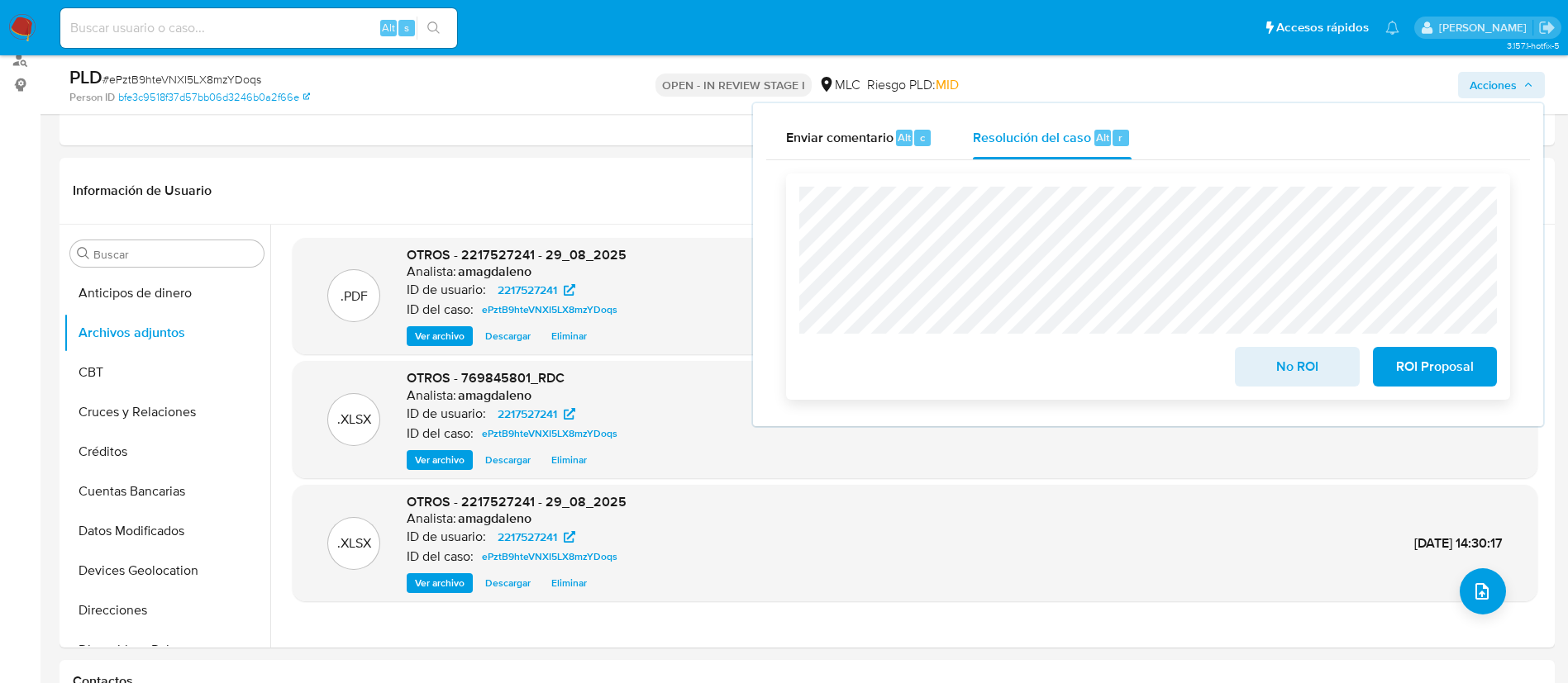
click at [1310, 374] on span "No ROI" at bounding box center [1297, 367] width 81 height 37
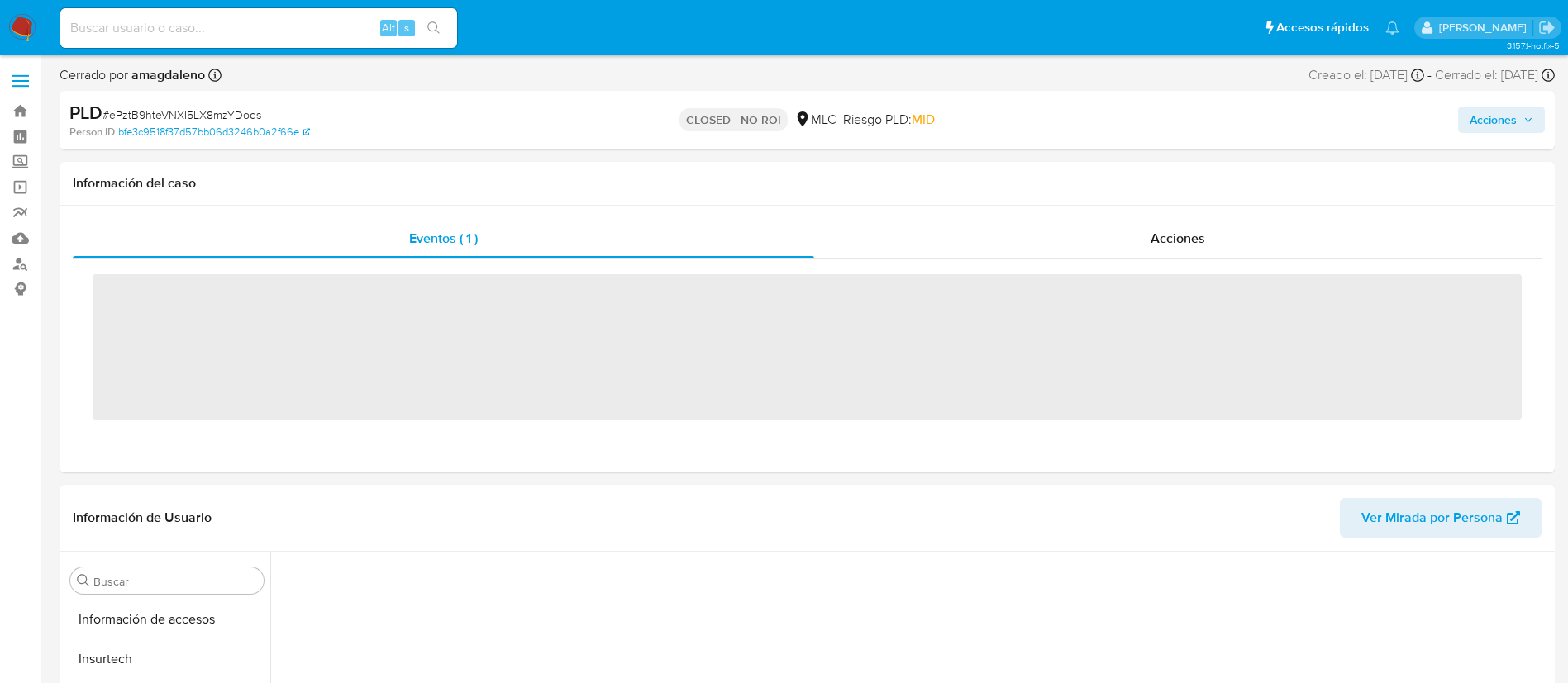
scroll to position [698, 0]
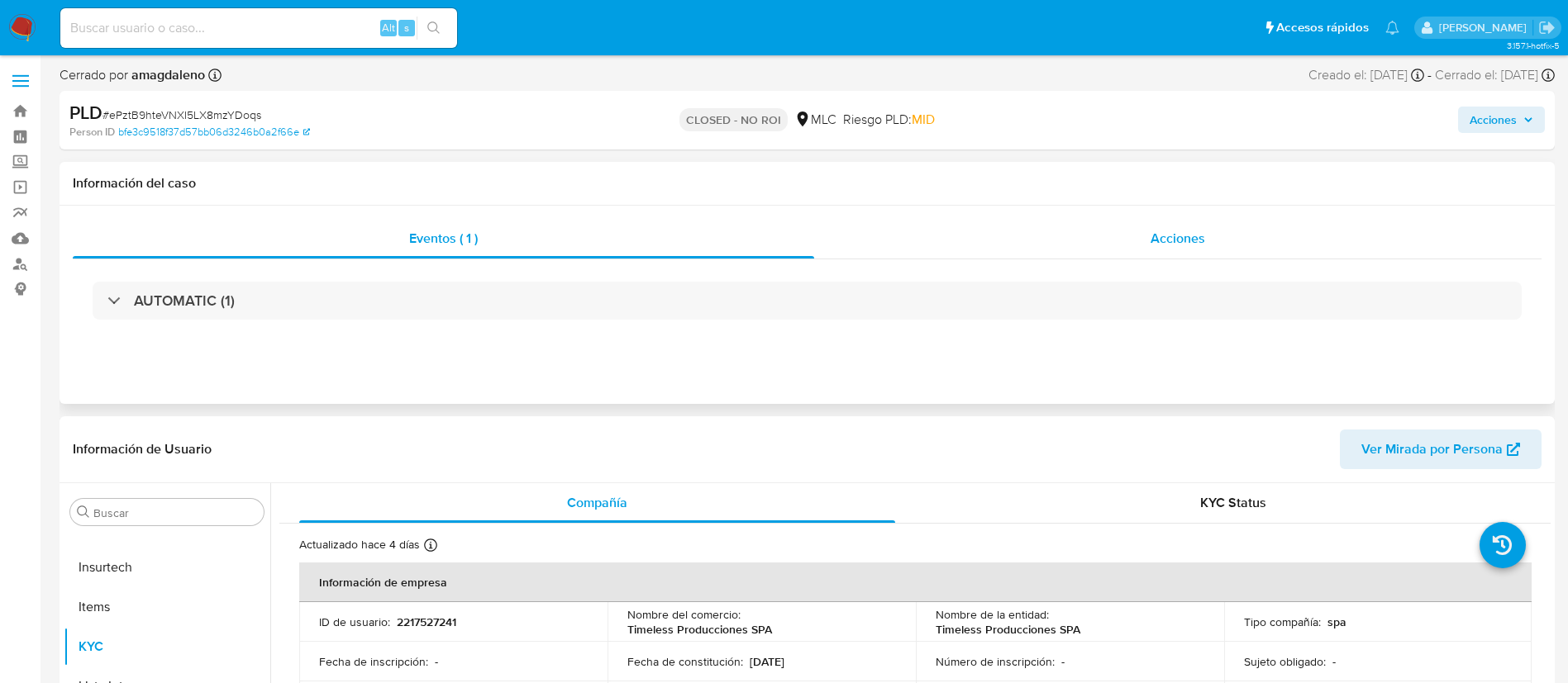
select select "10"
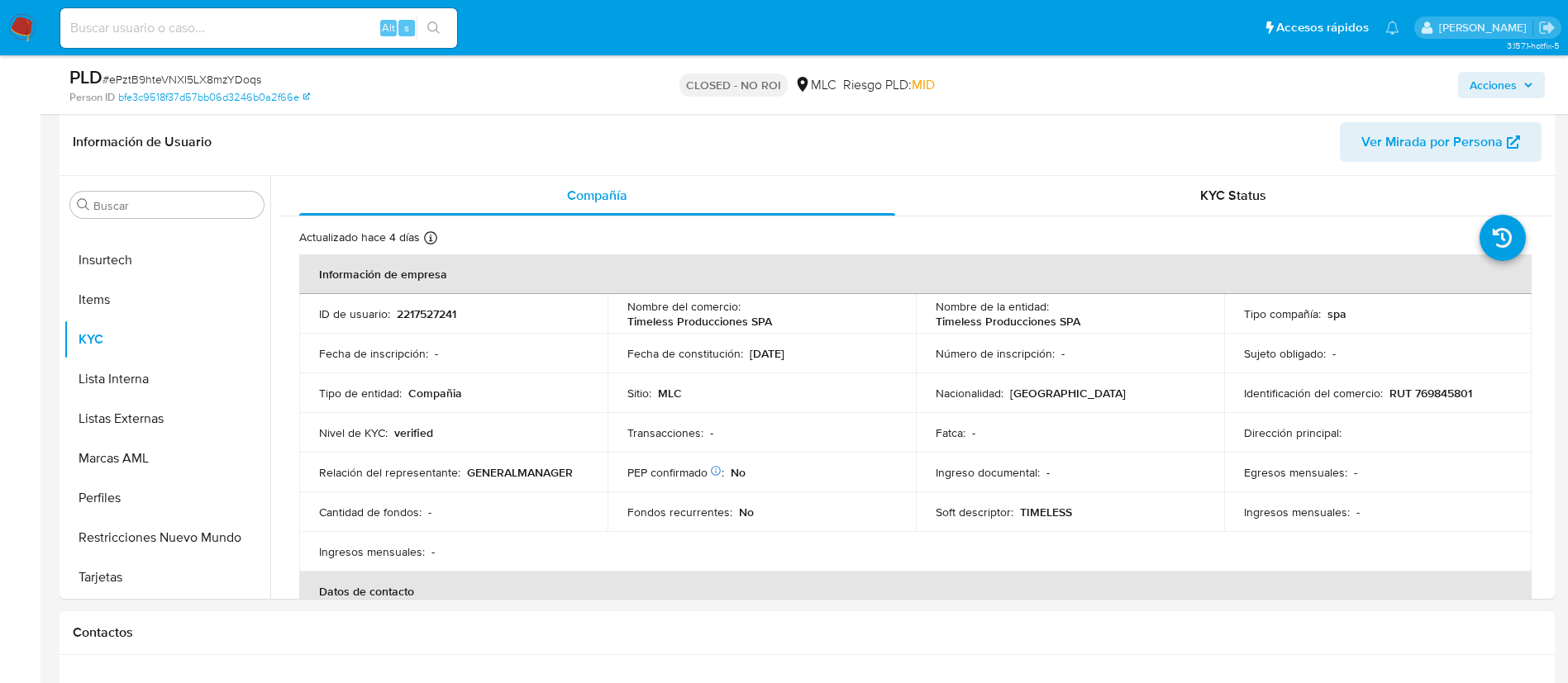
scroll to position [252, 0]
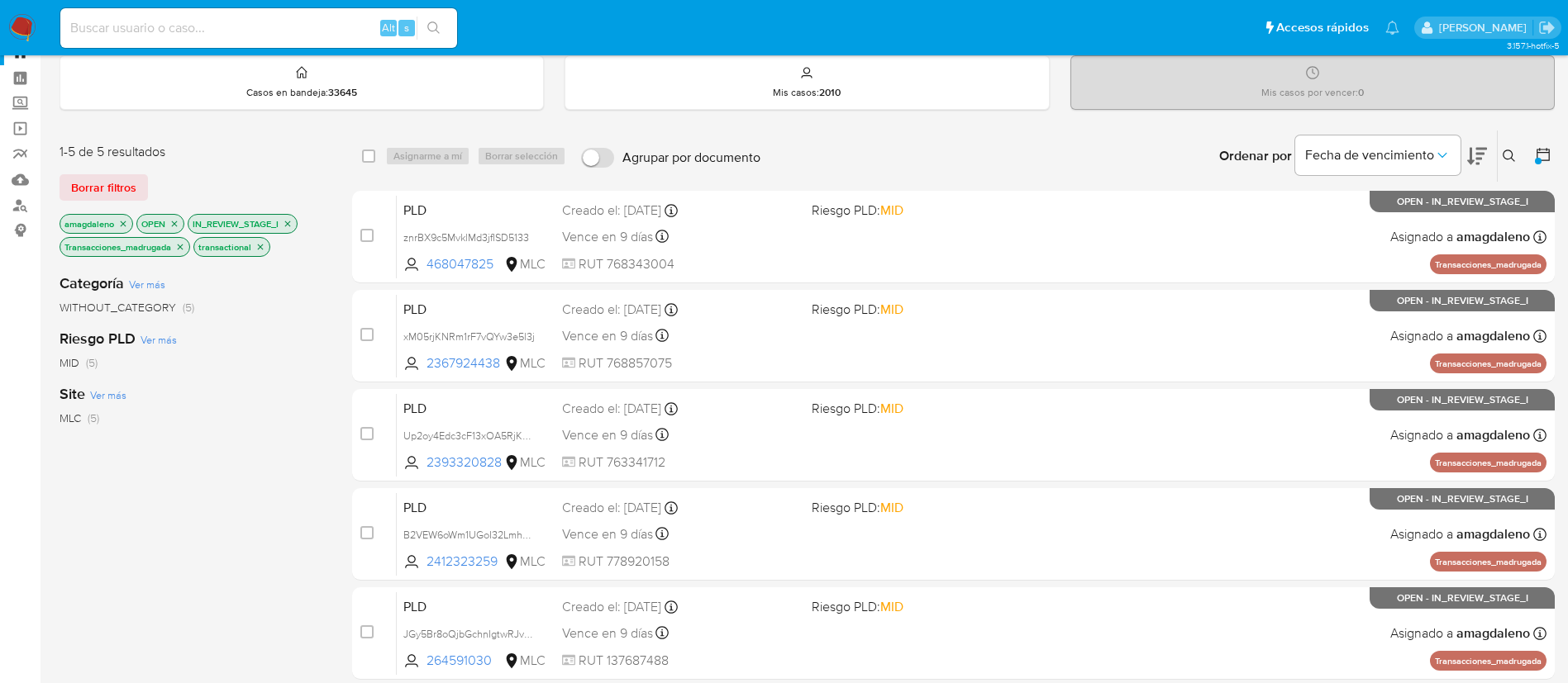
scroll to position [54, 0]
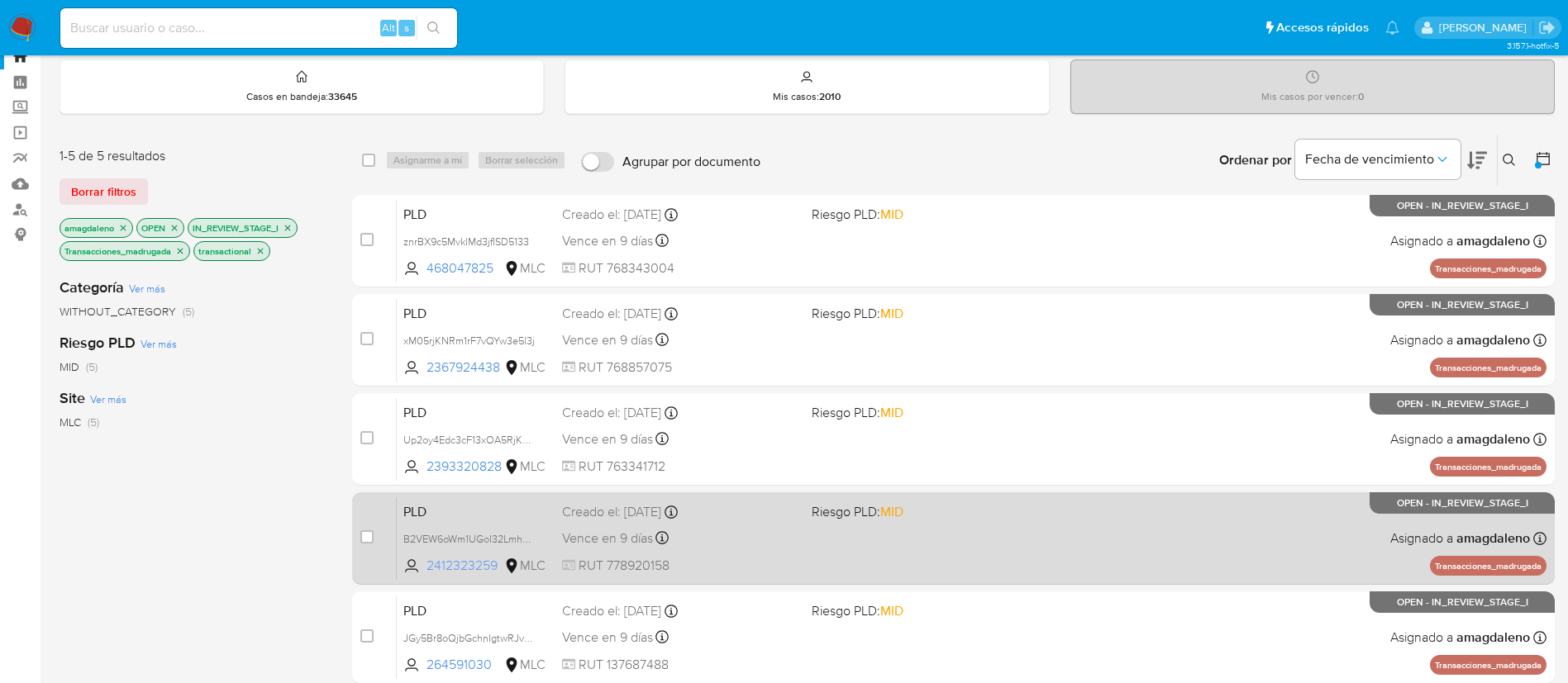
click at [452, 563] on span "2412323259" at bounding box center [463, 566] width 74 height 18
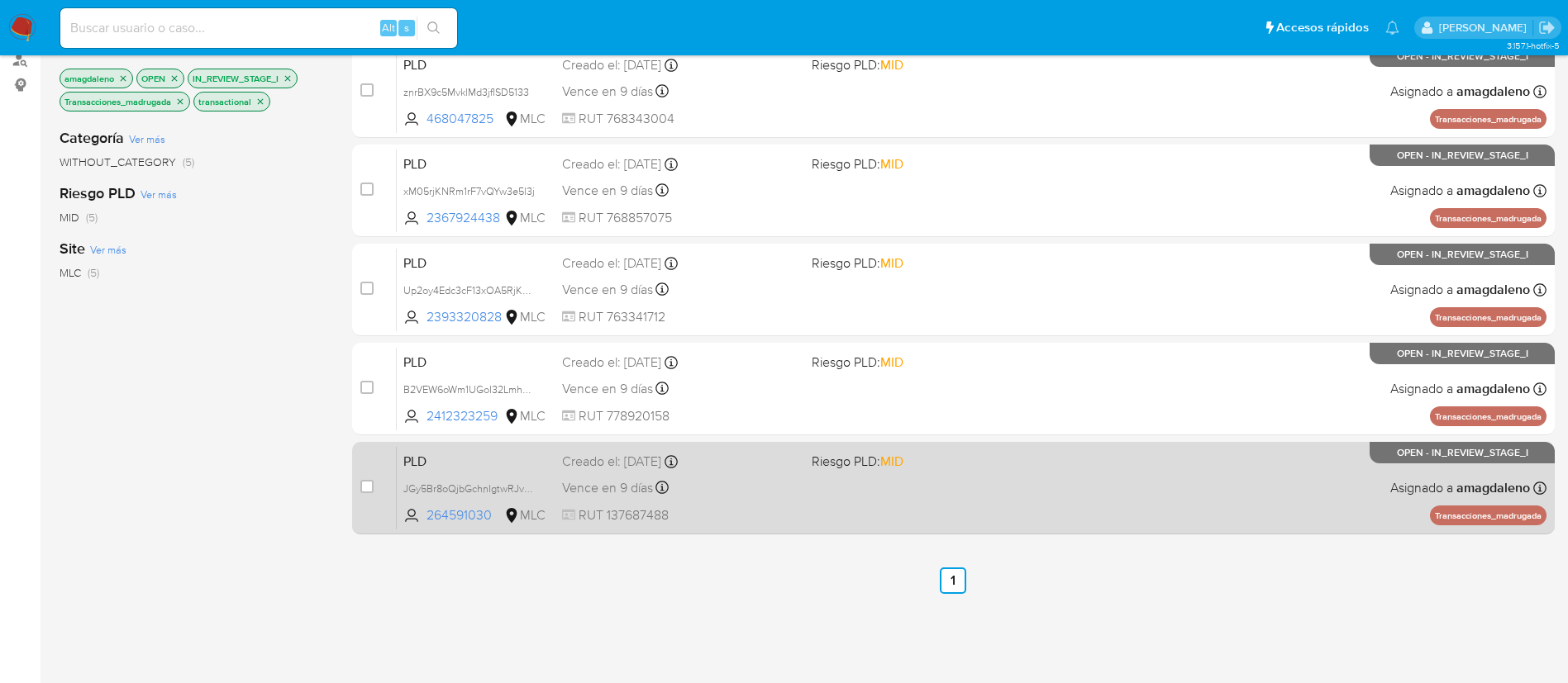
scroll to position [202, 0]
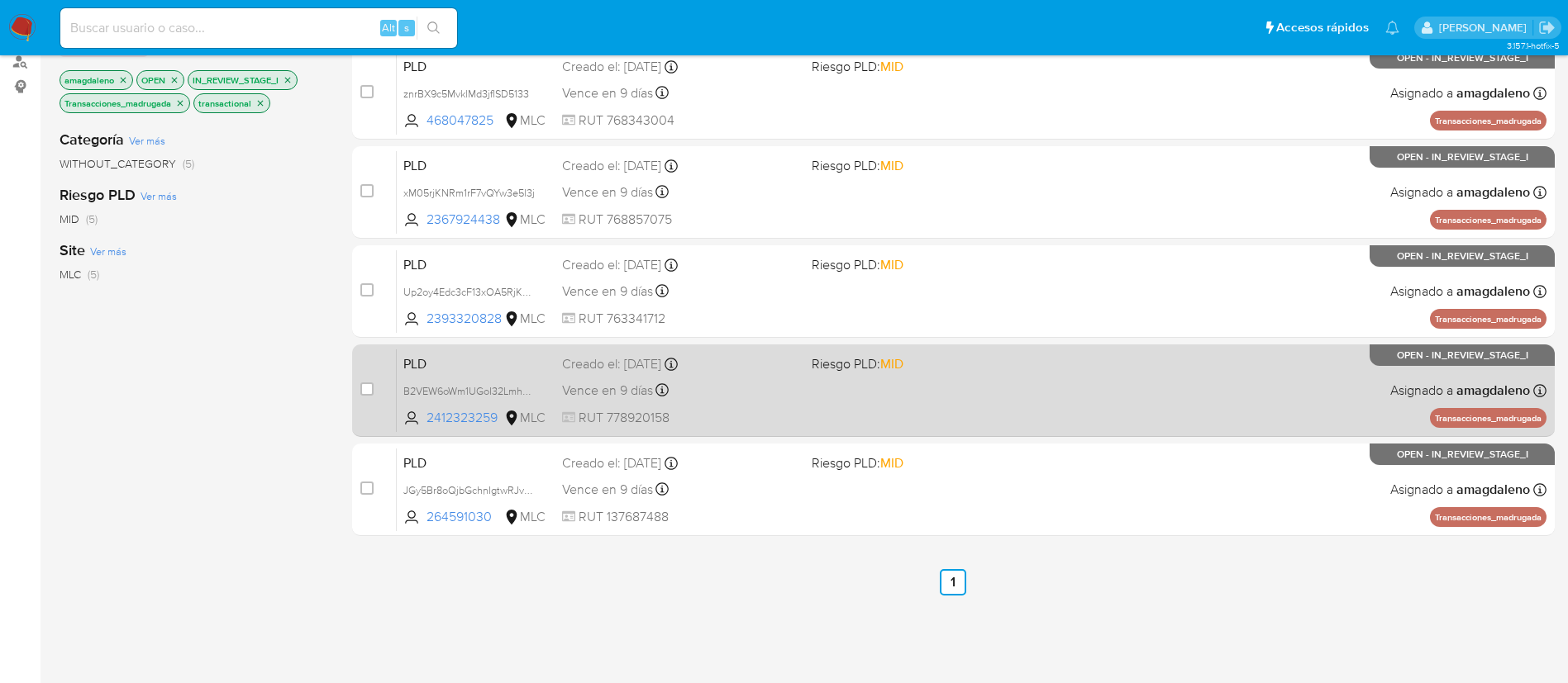
click at [997, 397] on div "PLD B2VEW6oWm1UGoI32Lmh4UoLc 2412323259 MLC Riesgo PLD: MID Creado el: 12/06/20…" at bounding box center [972, 390] width 1150 height 84
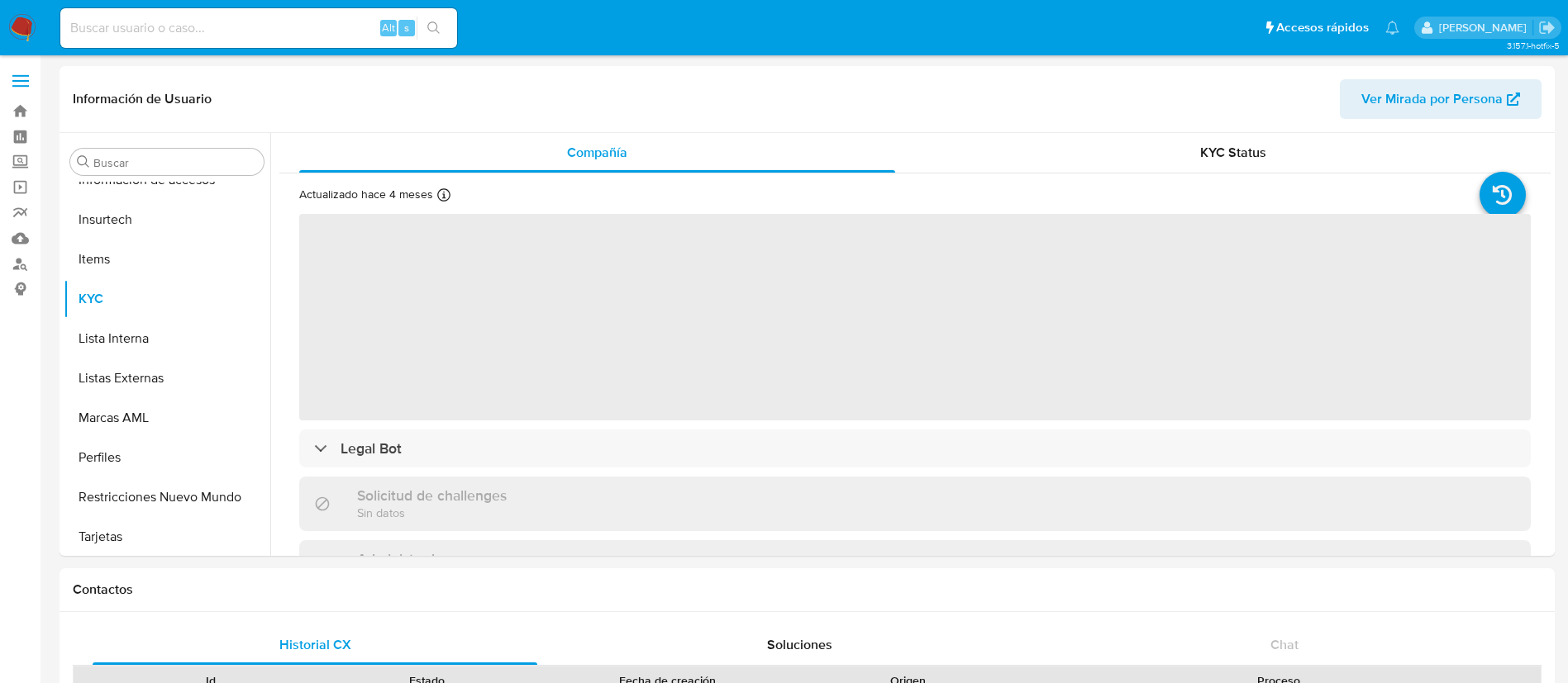
scroll to position [698, 0]
select select "10"
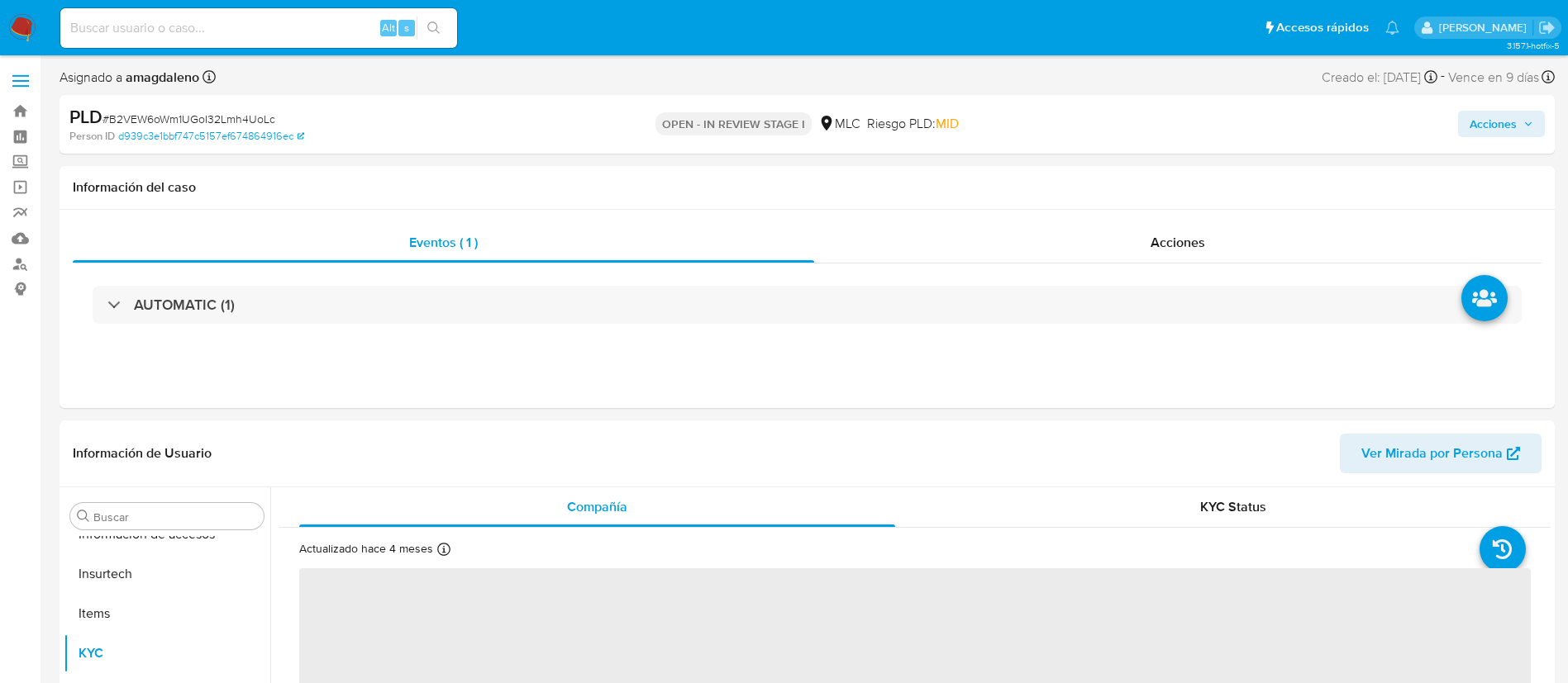
scroll to position [698, 0]
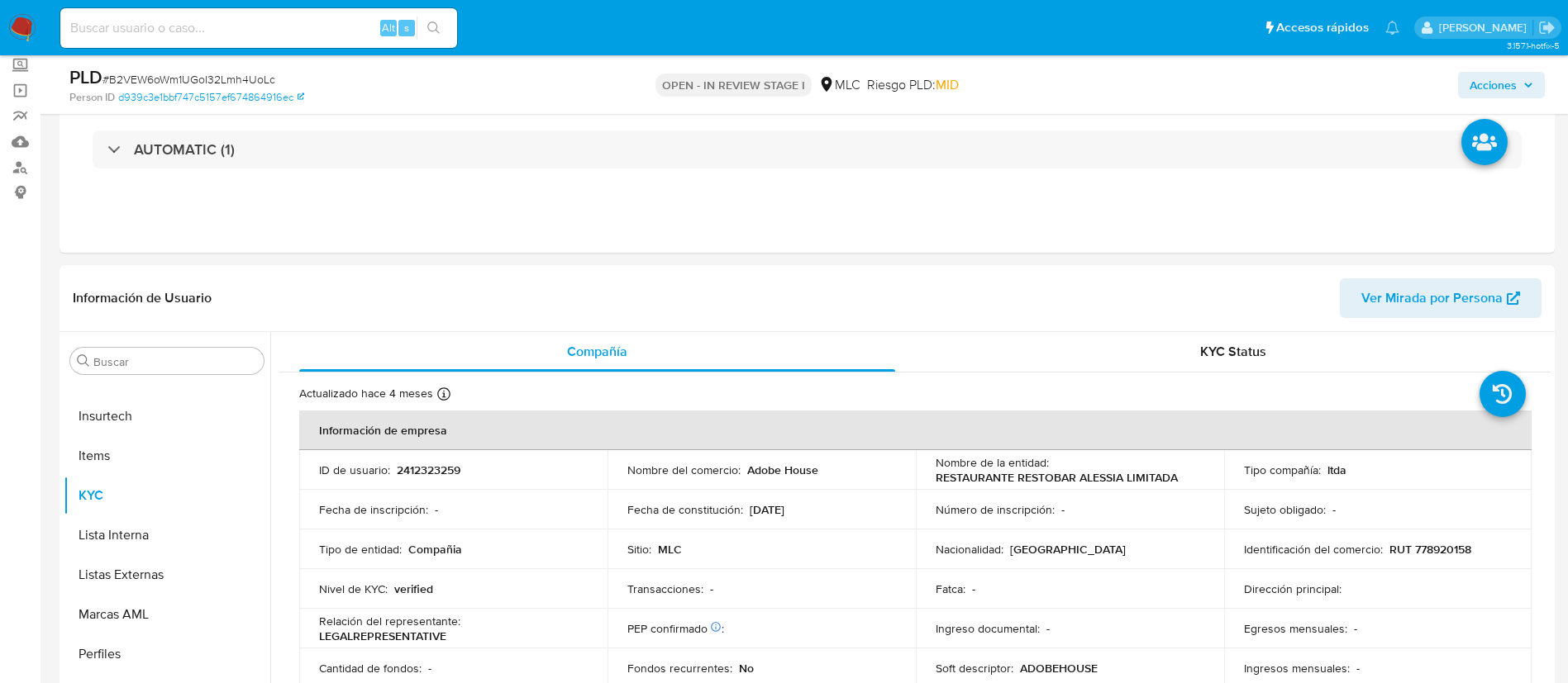
select select "10"
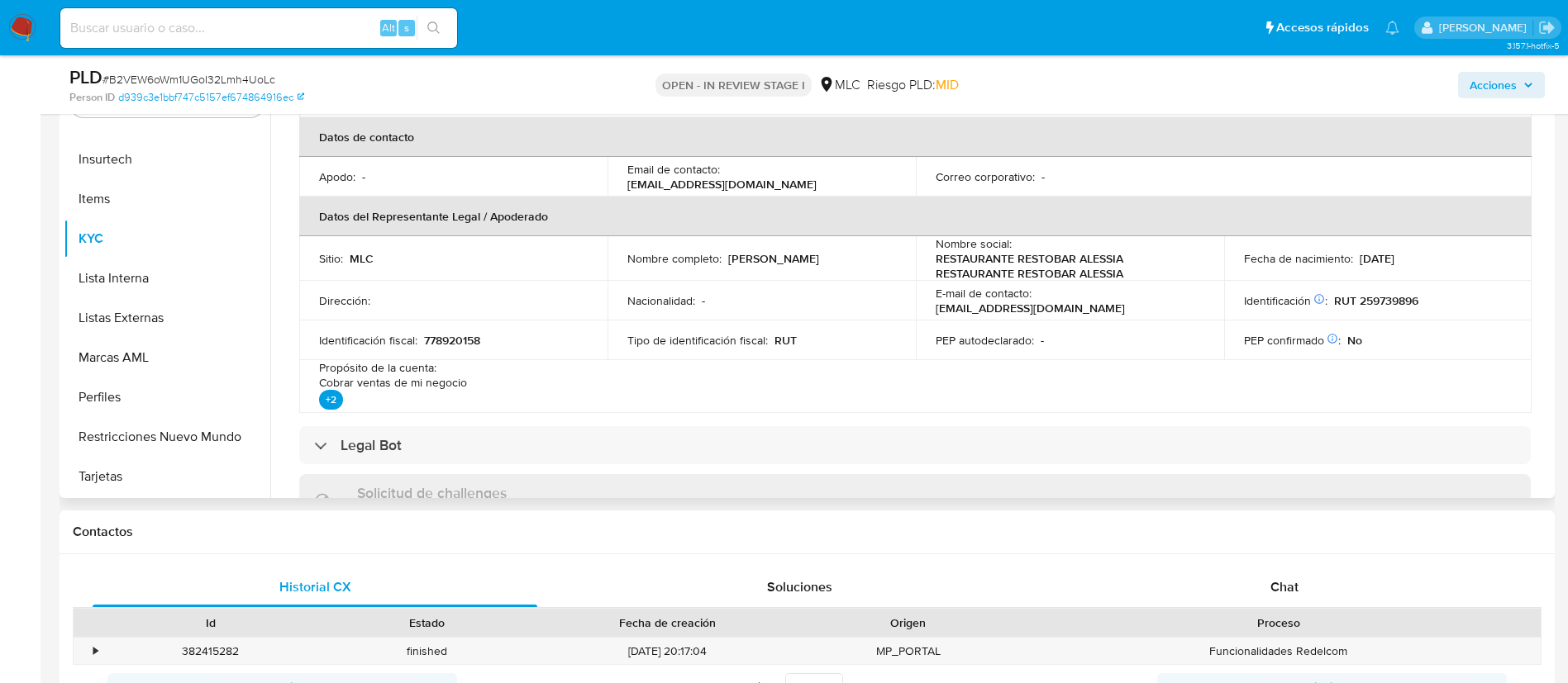
scroll to position [368, 0]
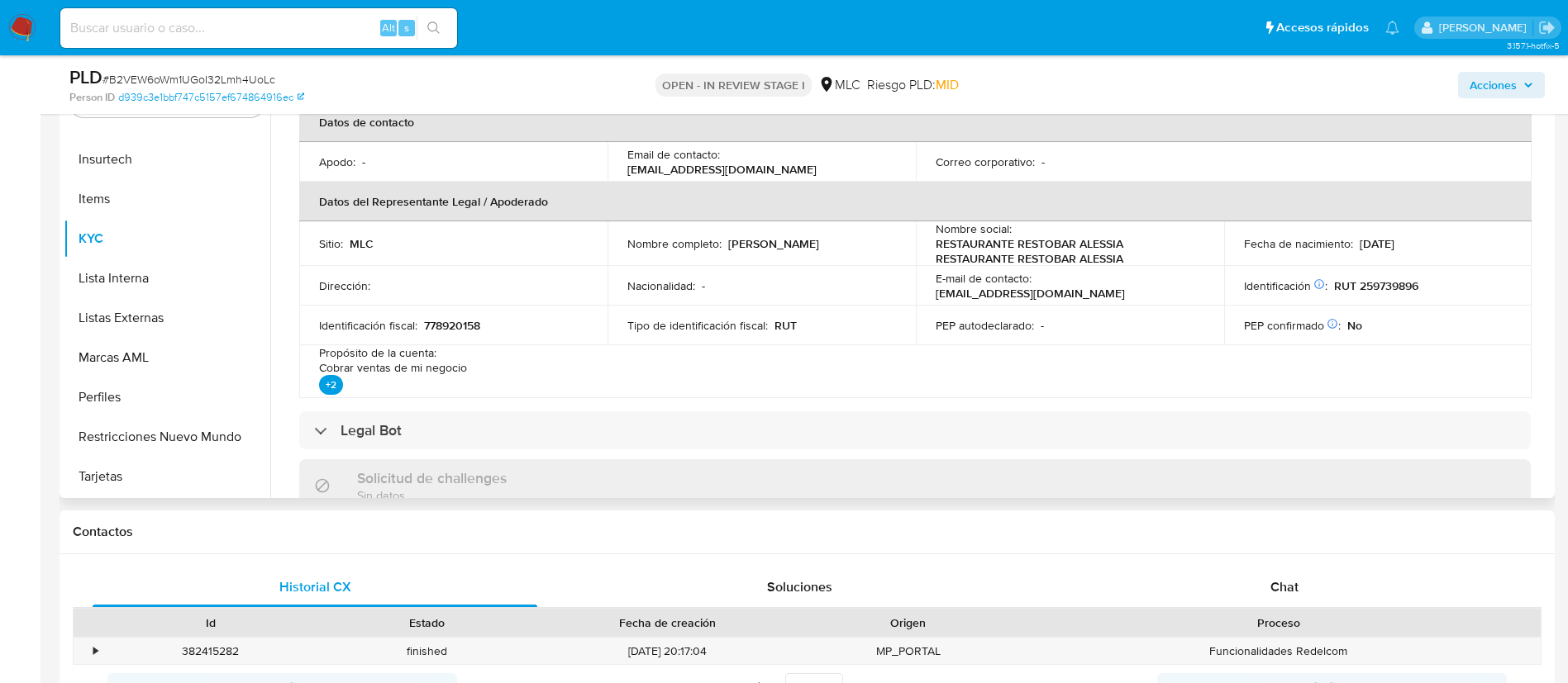
click at [1395, 292] on p "RUT 259739896" at bounding box center [1376, 286] width 85 height 15
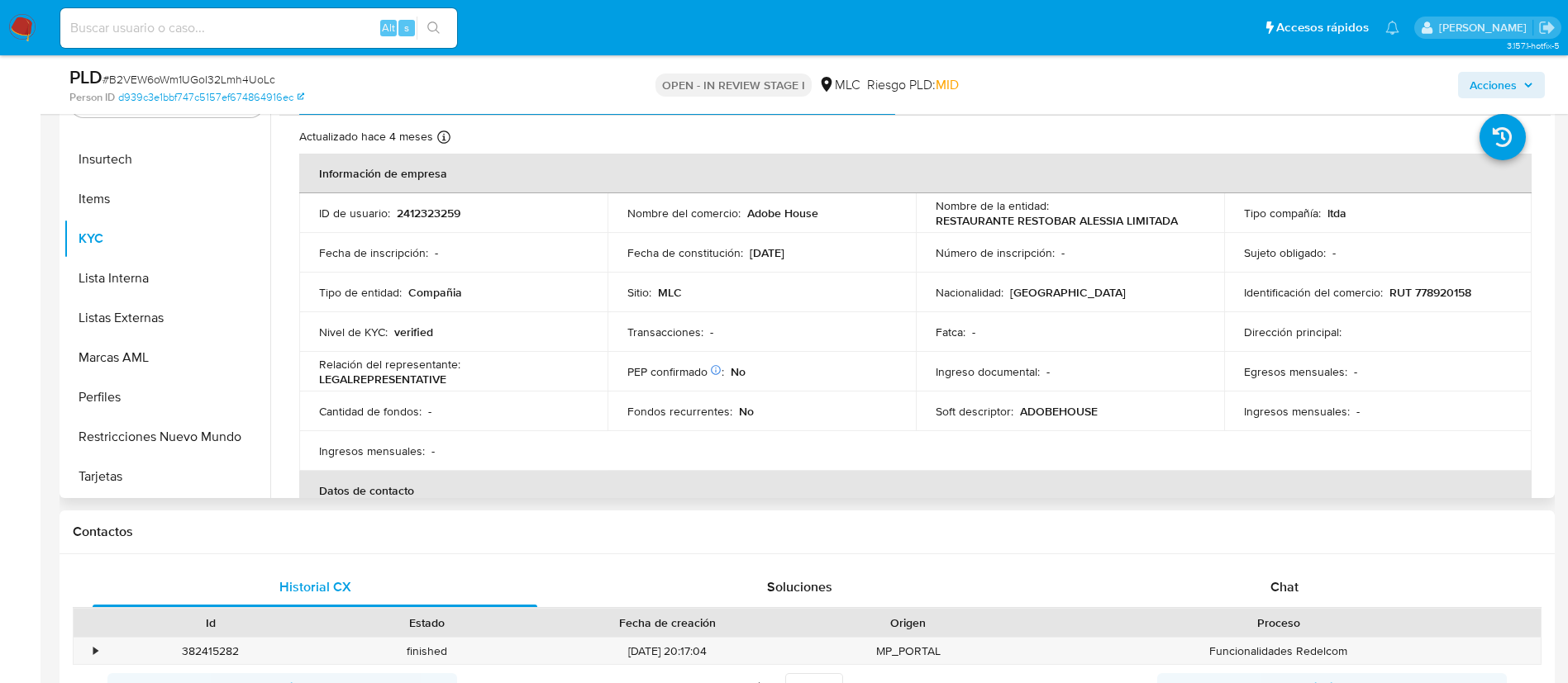
click at [1438, 293] on p "RUT 778920158" at bounding box center [1430, 292] width 82 height 15
copy p "778920158"
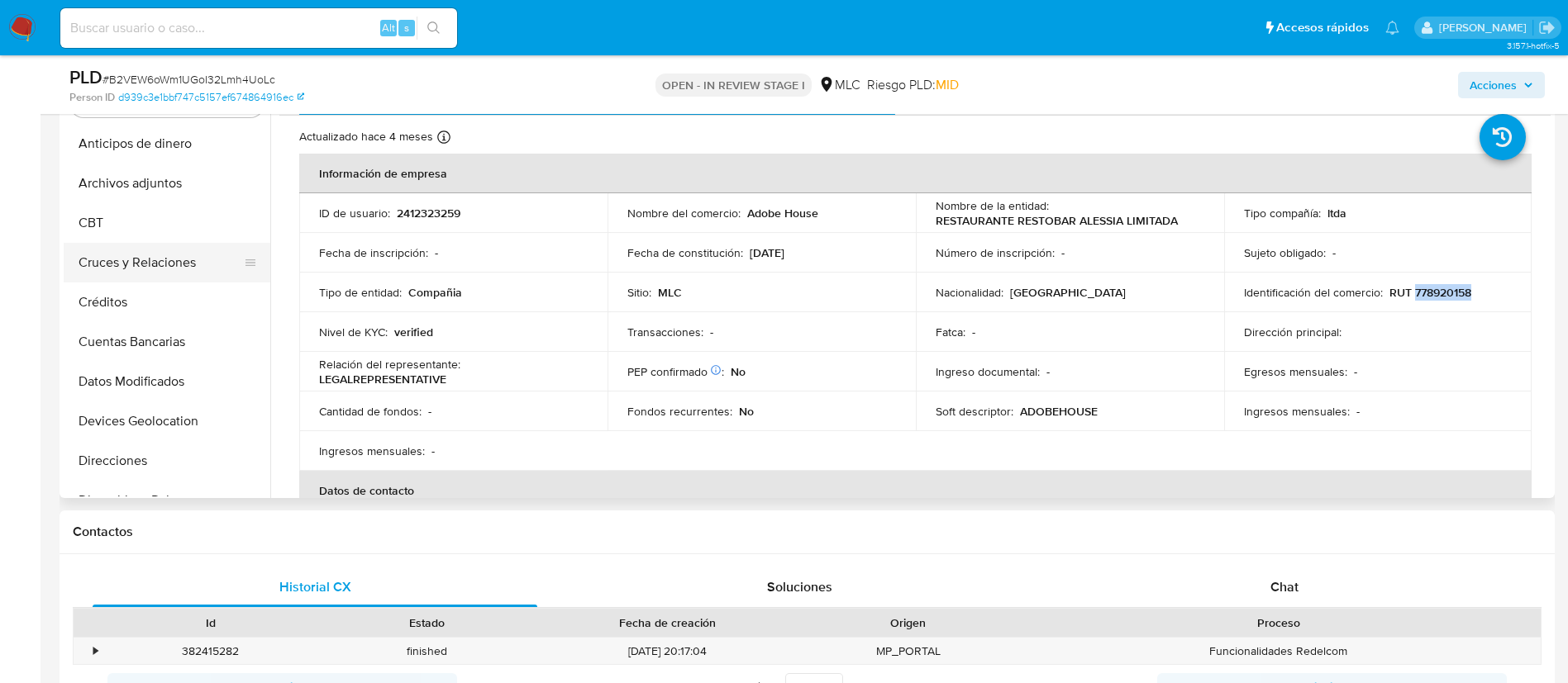
click at [184, 255] on button "Cruces y Relaciones" at bounding box center [160, 263] width 194 height 39
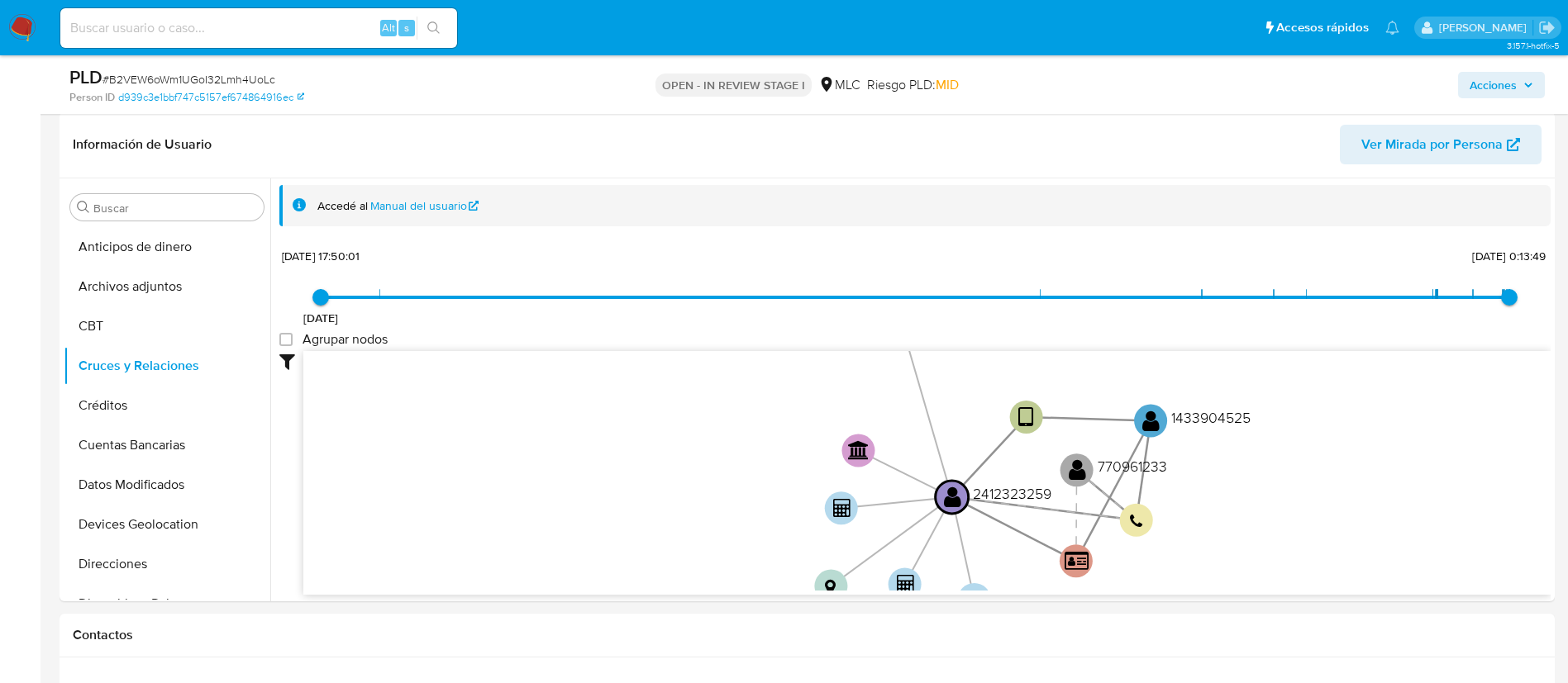
scroll to position [254, 0]
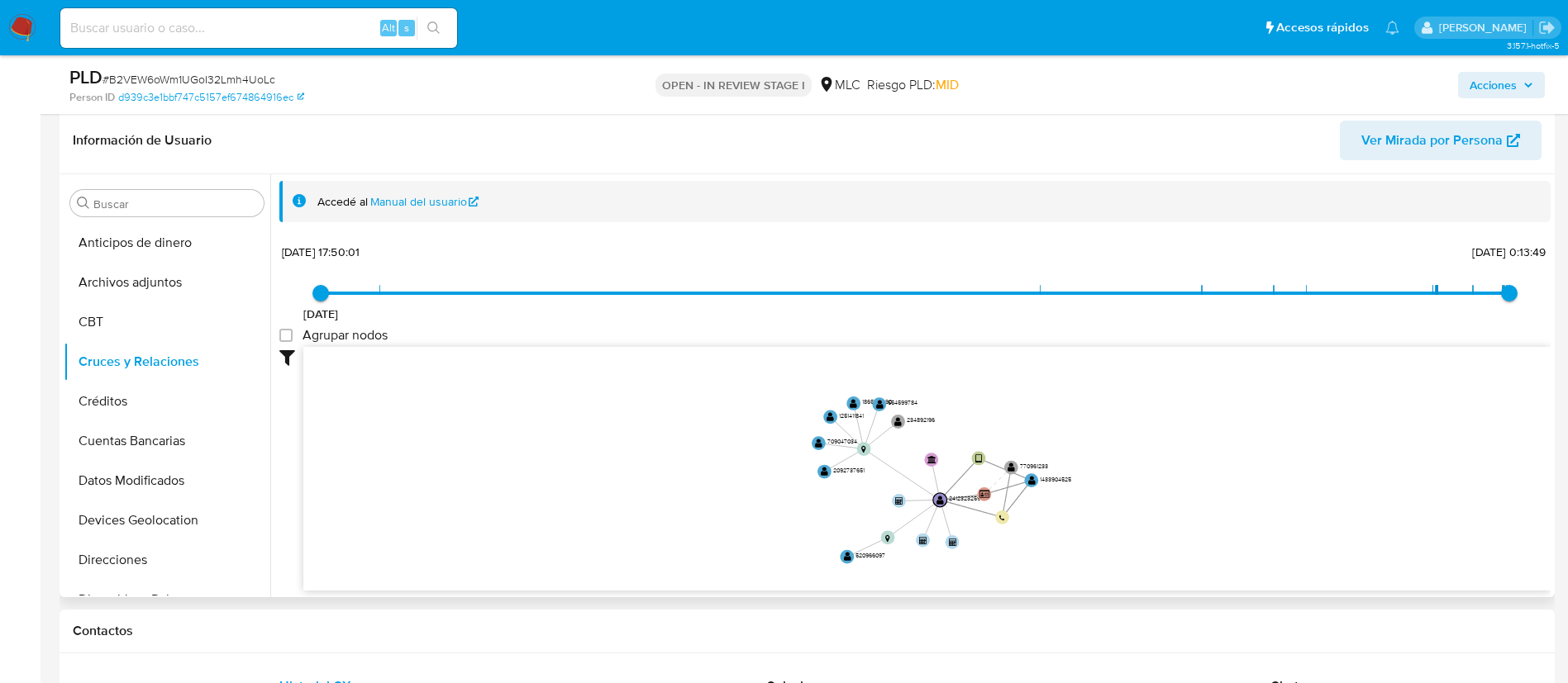
drag, startPoint x: 993, startPoint y: 508, endPoint x: 882, endPoint y: 487, distance: 113.0
click at [882, 487] on icon "device-67001fde93a0a7047ffcae32  user-2412323259  2412323259 user-1433904525 …" at bounding box center [927, 466] width 1247 height 240
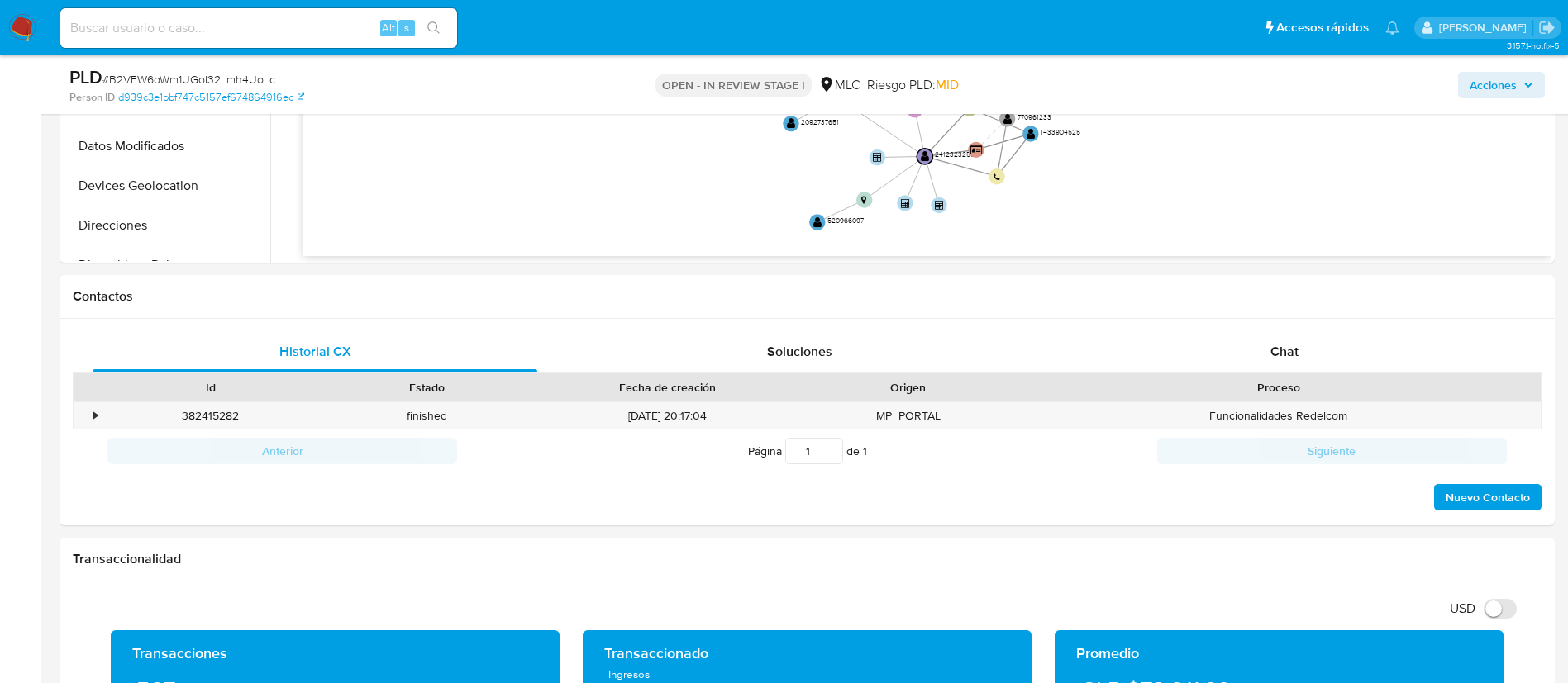
scroll to position [606, 0]
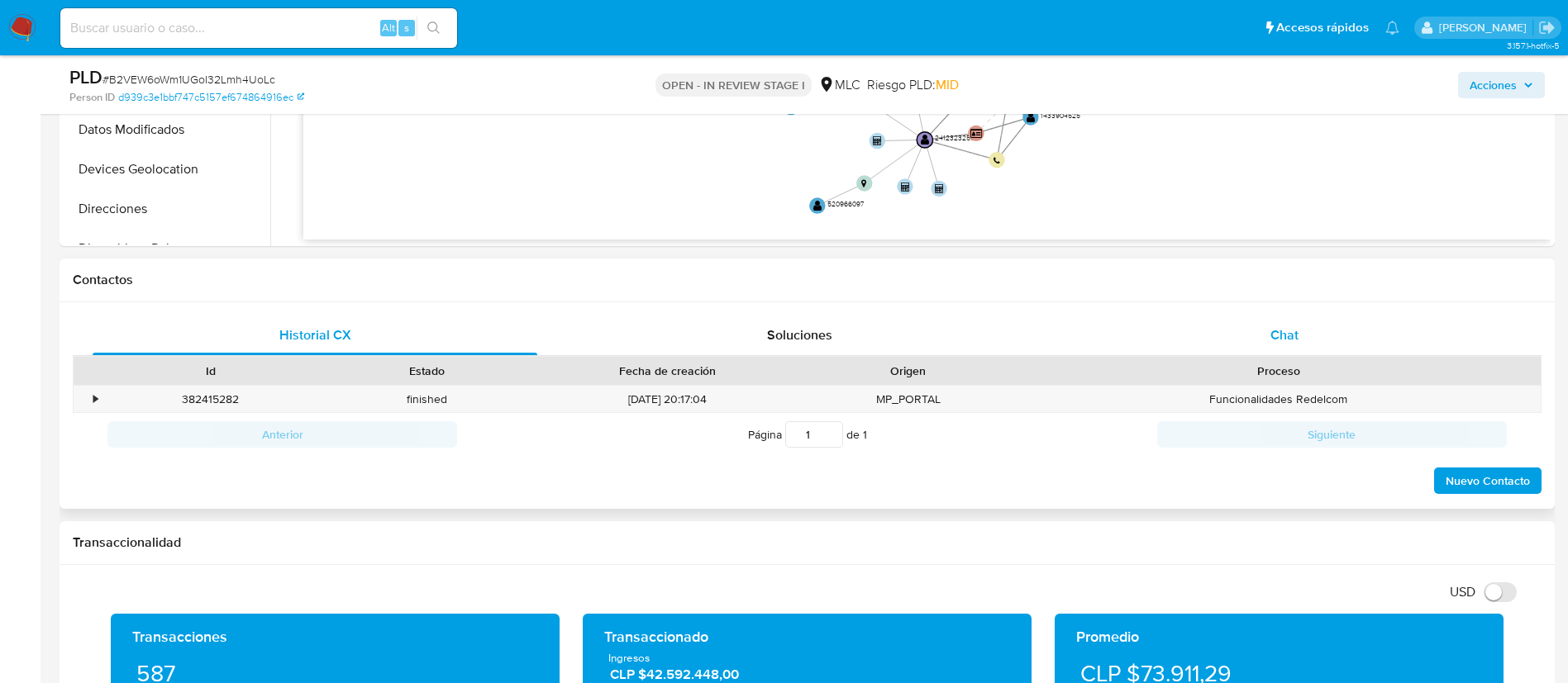
click at [1262, 325] on div "Chat" at bounding box center [1284, 335] width 445 height 39
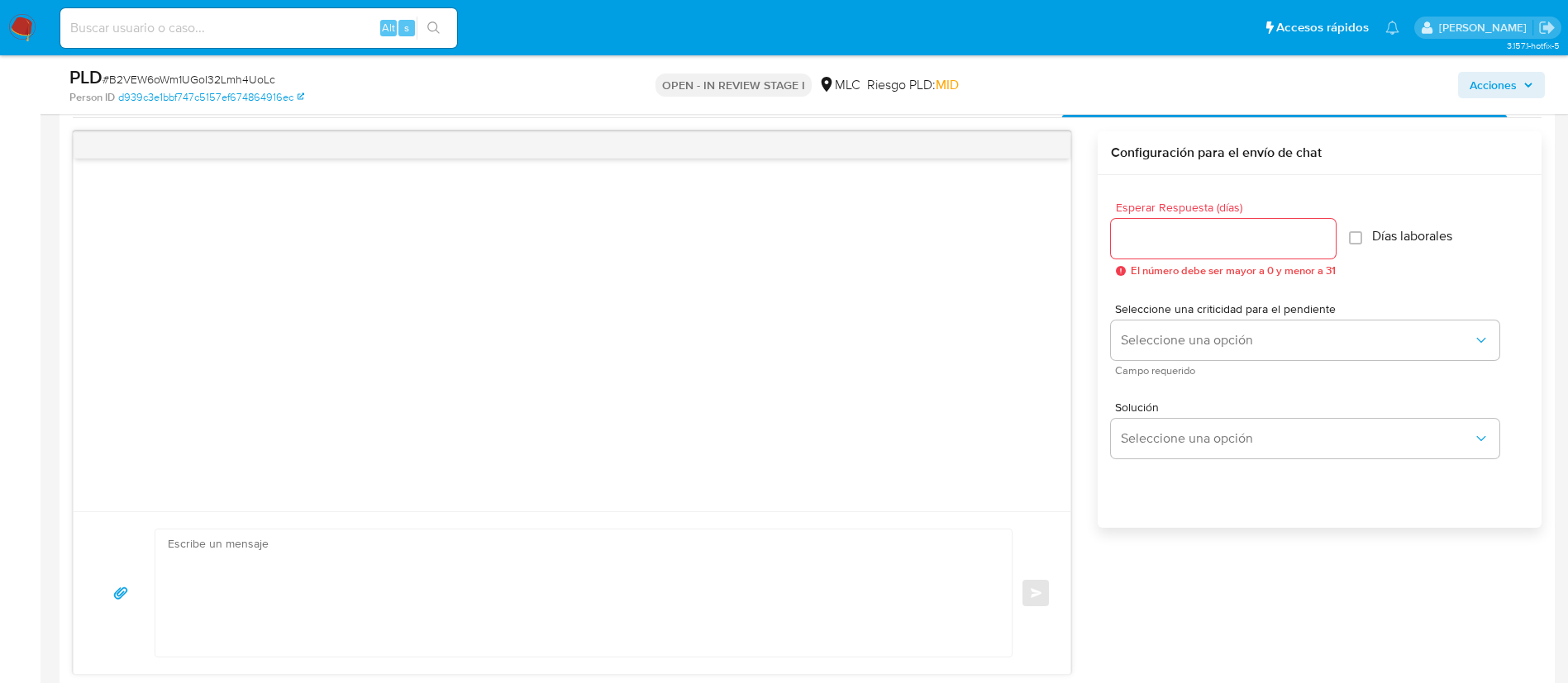
scroll to position [854, 0]
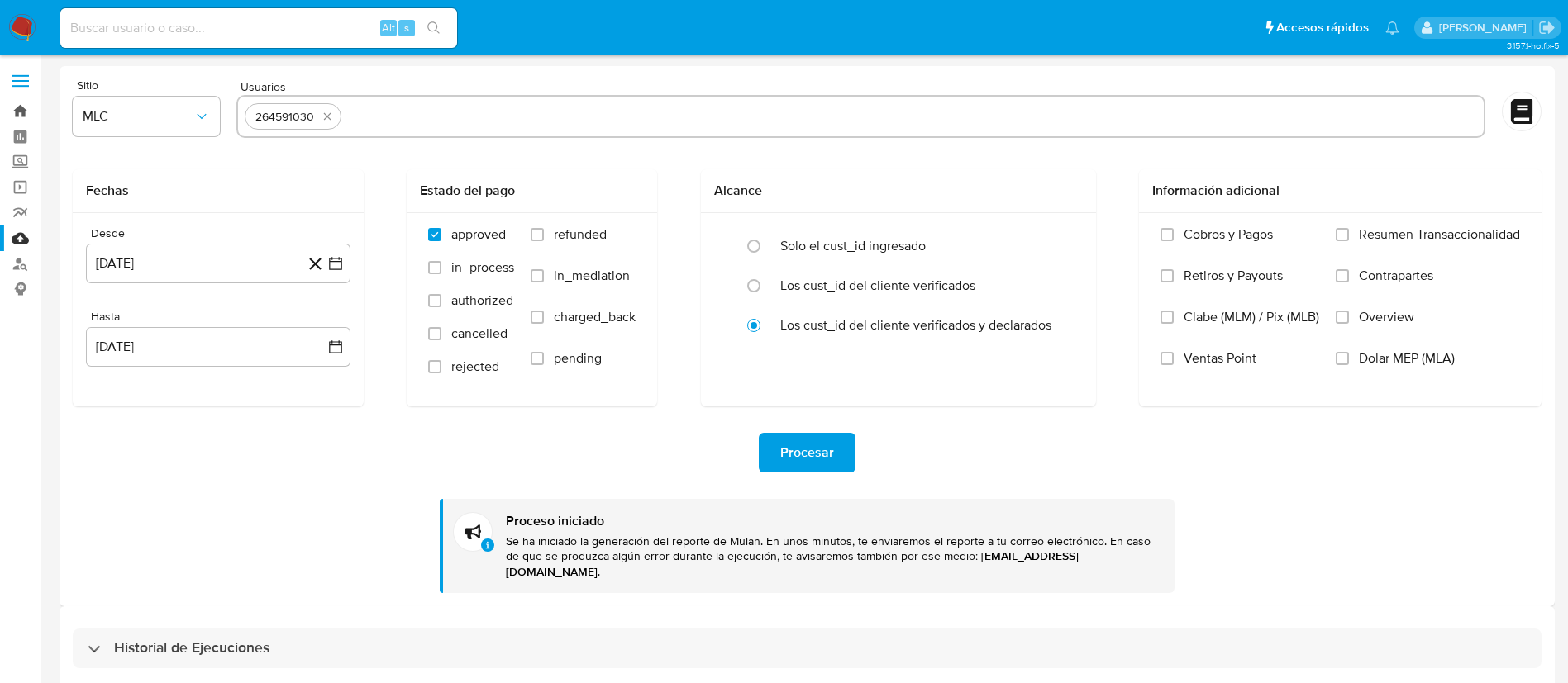
click at [27, 111] on link "Bandeja" at bounding box center [98, 111] width 197 height 26
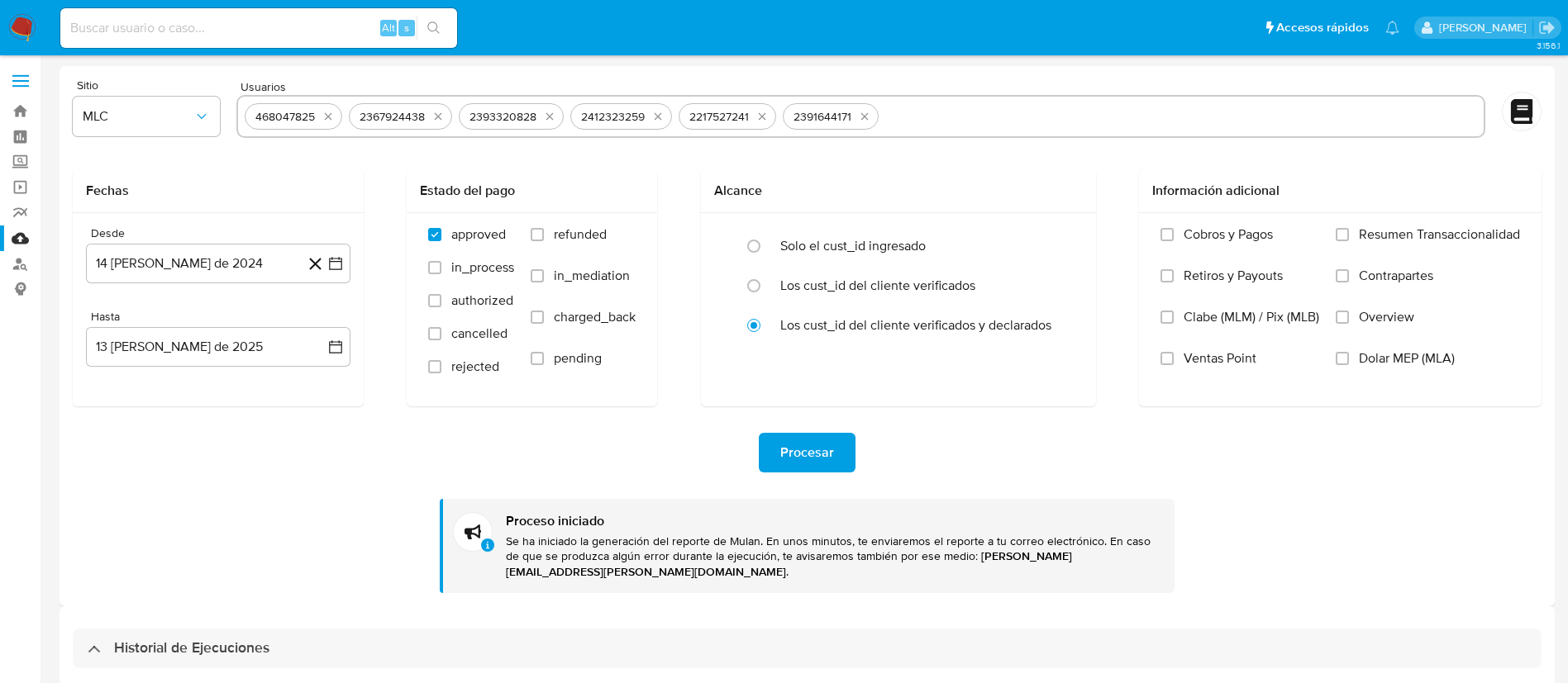
select select "10"
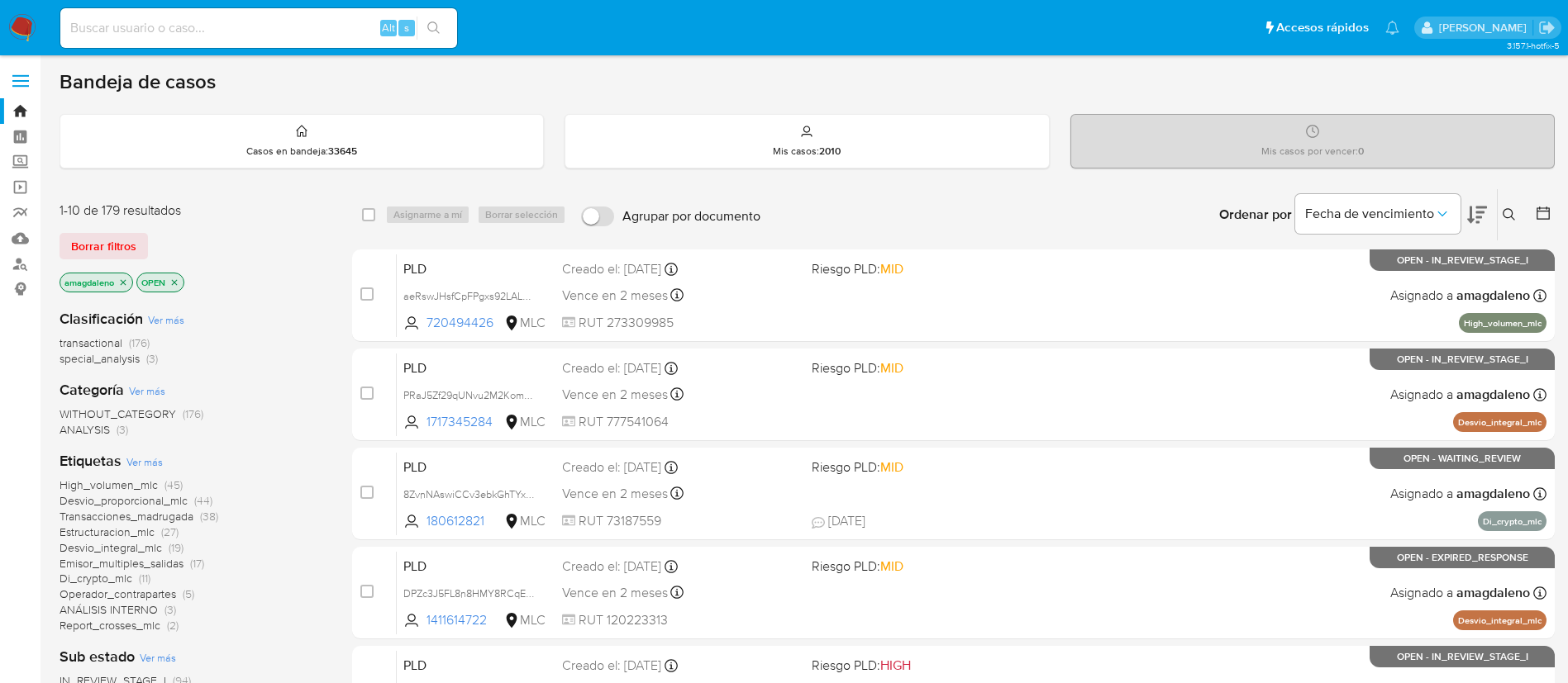
click at [22, 37] on img at bounding box center [22, 28] width 28 height 28
click at [1516, 217] on icon at bounding box center [1509, 215] width 13 height 13
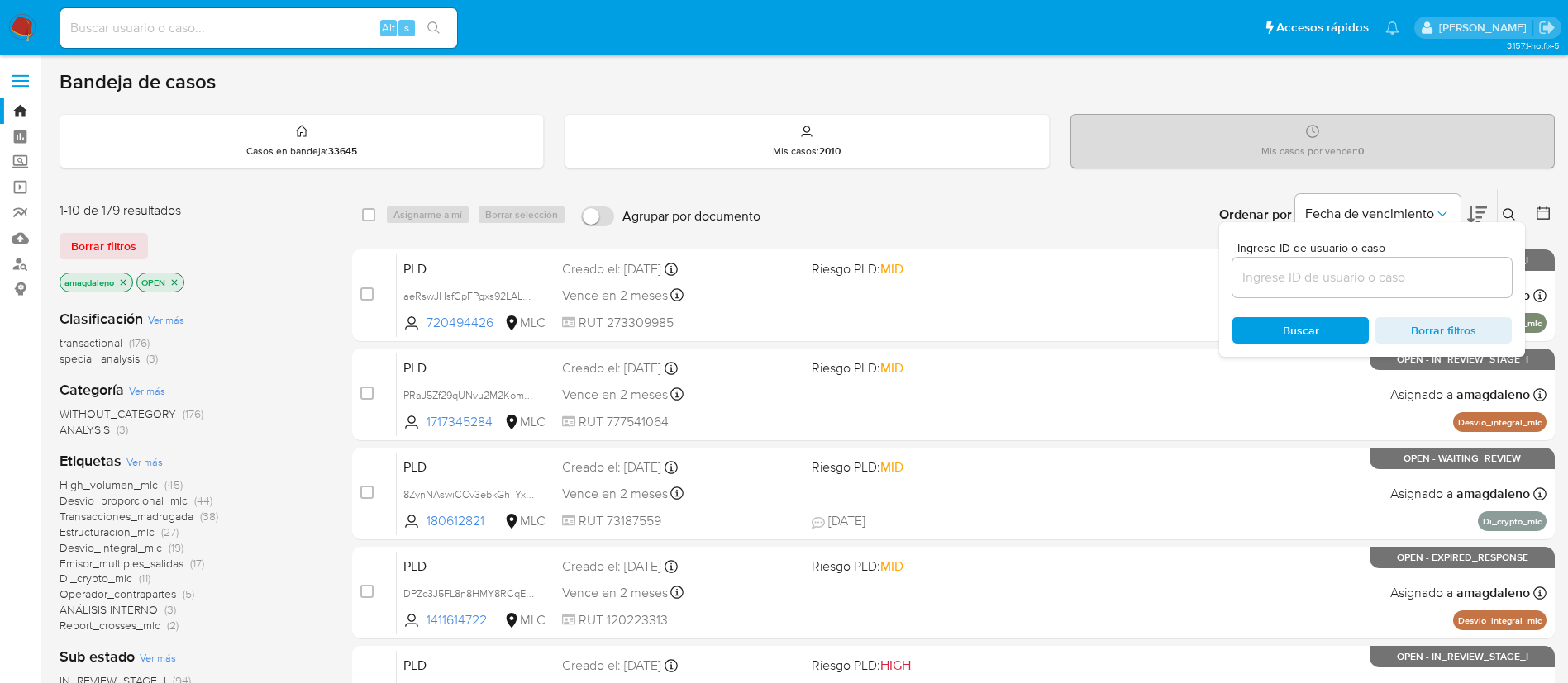
click at [1543, 218] on icon at bounding box center [1543, 213] width 17 height 17
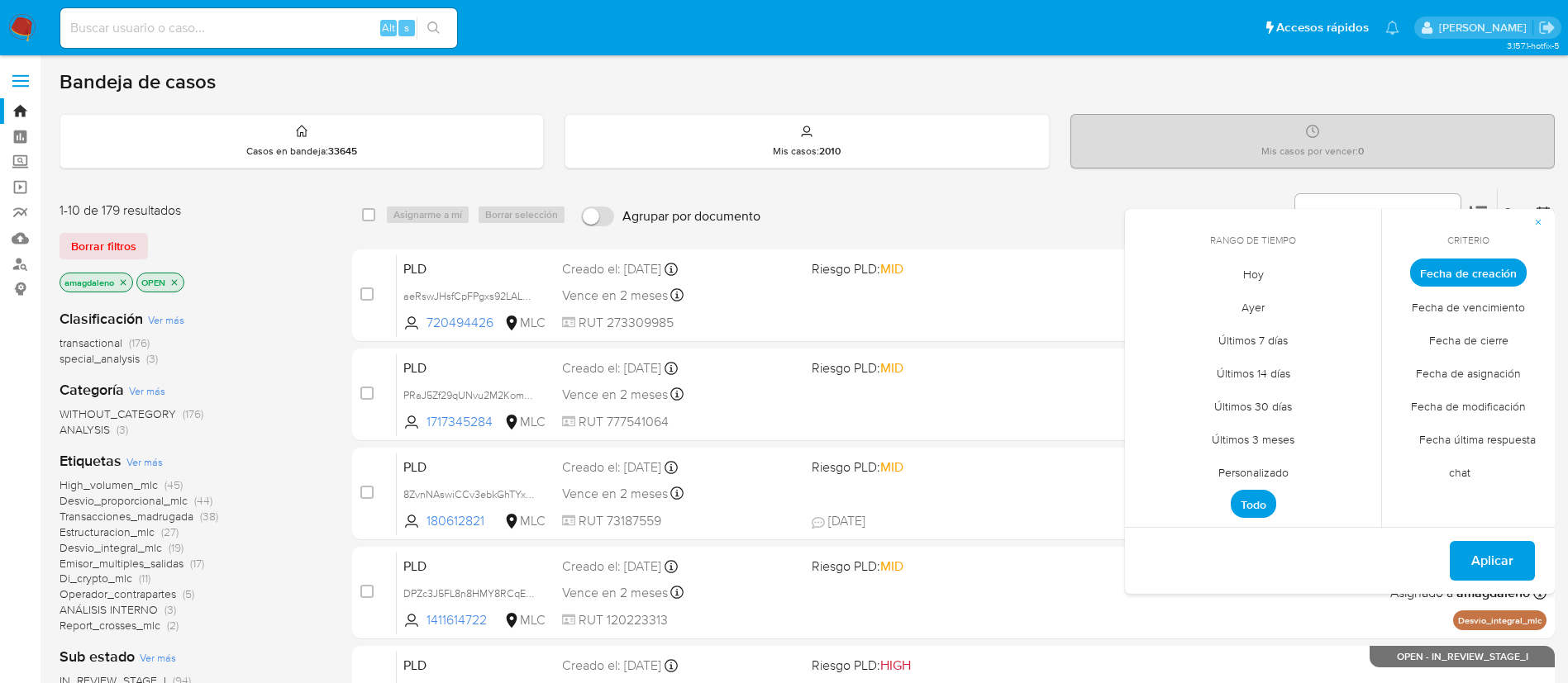
click at [1255, 467] on span "Personalizado" at bounding box center [1254, 472] width 105 height 34
click at [1142, 307] on icon "Mes anterior" at bounding box center [1151, 303] width 20 height 20
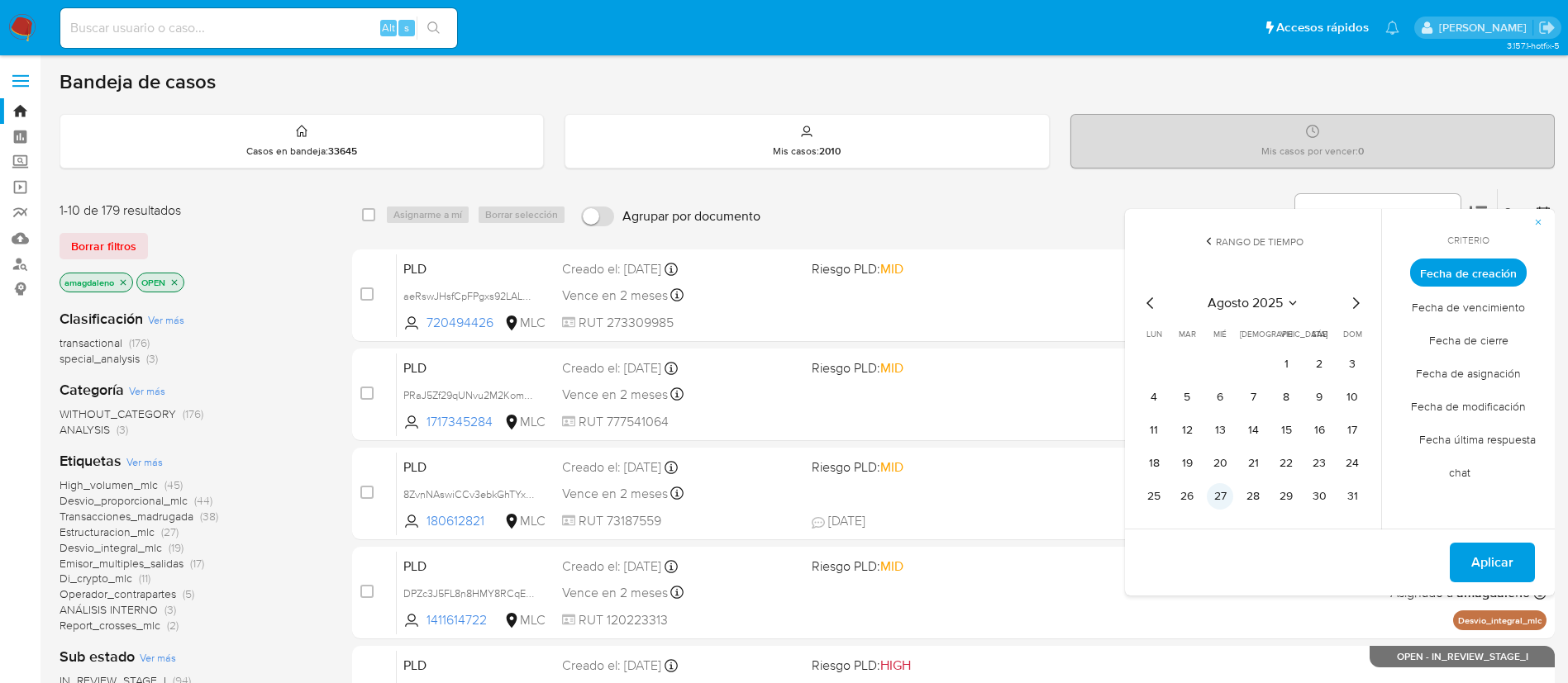
click at [1223, 501] on button "27" at bounding box center [1220, 496] width 27 height 27
click at [1483, 350] on span "Fecha de cierre" at bounding box center [1469, 340] width 114 height 34
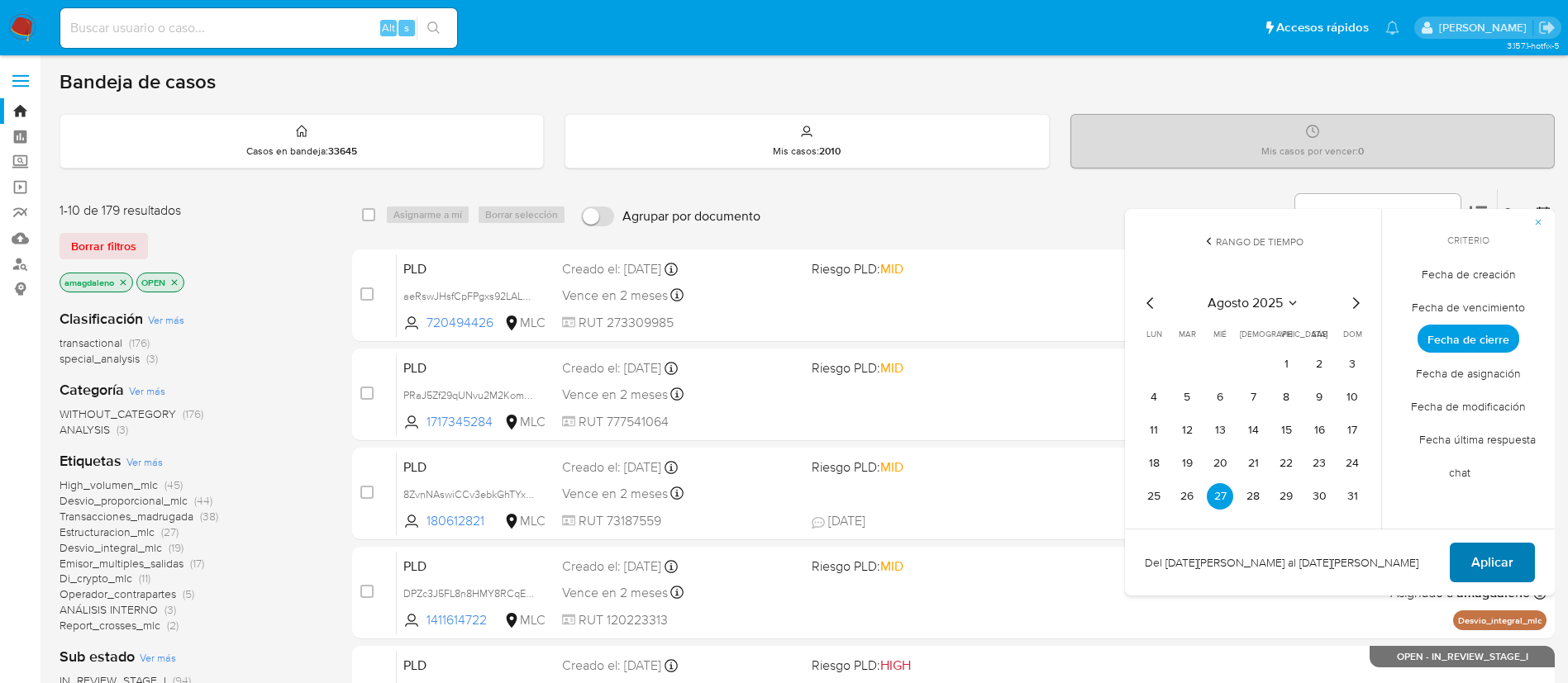
click at [1499, 558] on span "Aplicar" at bounding box center [1493, 563] width 42 height 37
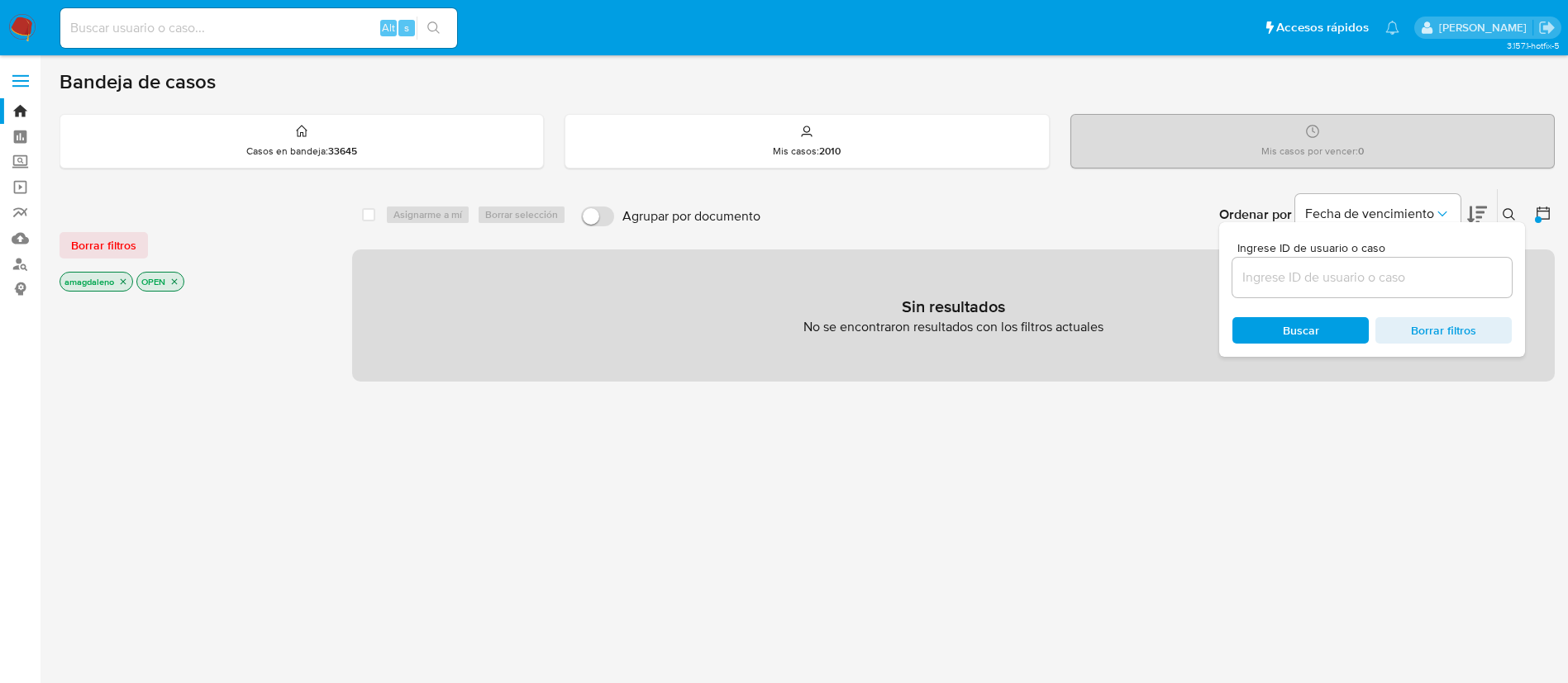
click at [175, 281] on icon "close-filter" at bounding box center [174, 281] width 10 height 10
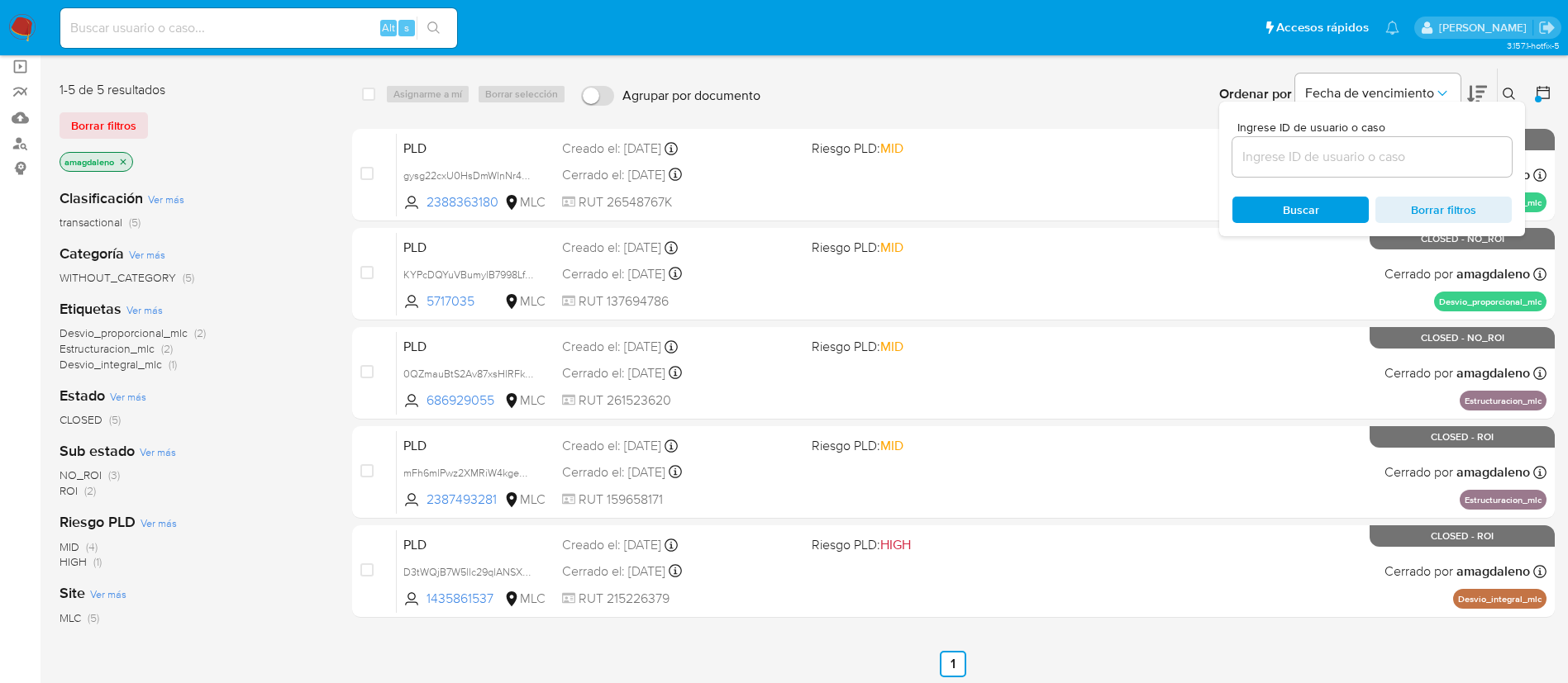
scroll to position [119, 0]
click at [588, 652] on ul "Anterior 1 Siguiente" at bounding box center [953, 665] width 1202 height 27
